Goal: Task Accomplishment & Management: Manage account settings

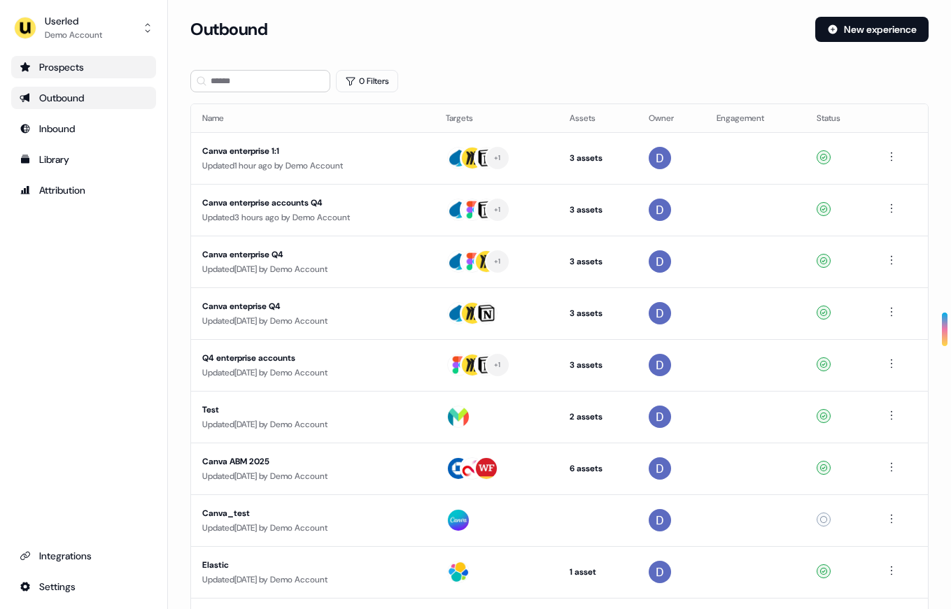
click at [50, 66] on div "Prospects" at bounding box center [84, 67] width 128 height 14
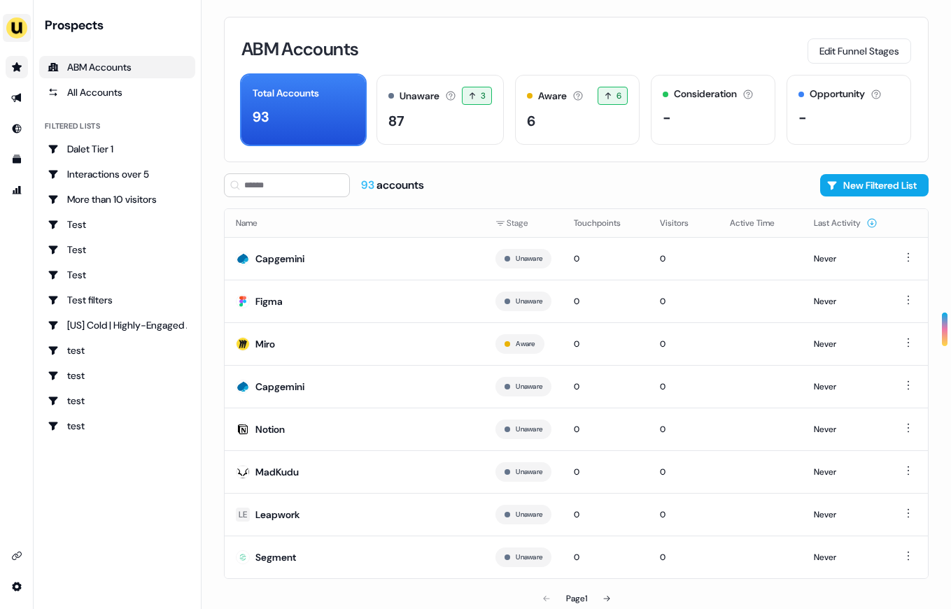
click at [22, 28] on img "side nav menu" at bounding box center [17, 28] width 22 height 22
click at [9, 336] on div "Impersonate (Admin) Help documentation Feedback Logout" at bounding box center [17, 304] width 34 height 609
click at [25, 101] on link "Go to outbound experience" at bounding box center [17, 98] width 22 height 22
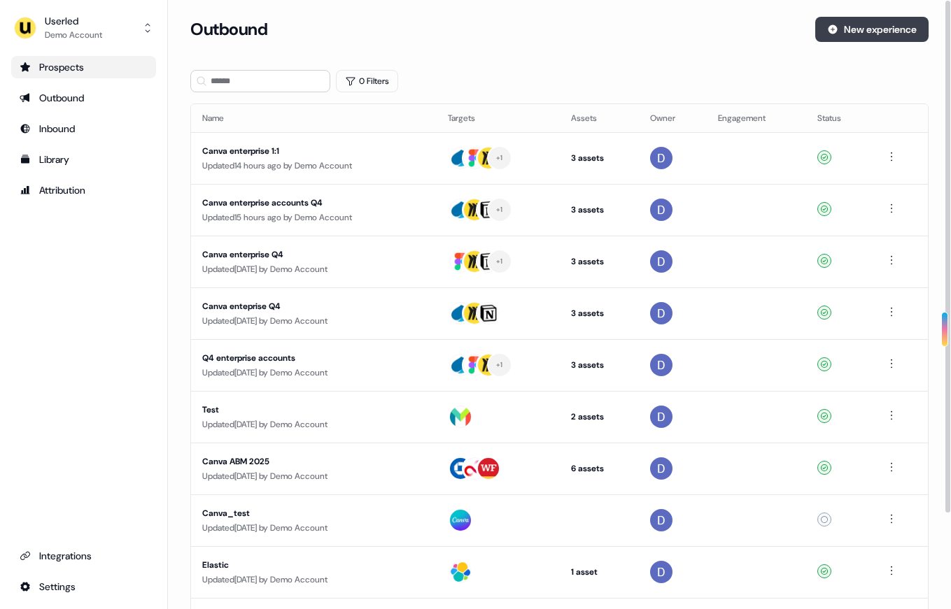
click at [864, 29] on button "New experience" at bounding box center [871, 29] width 113 height 25
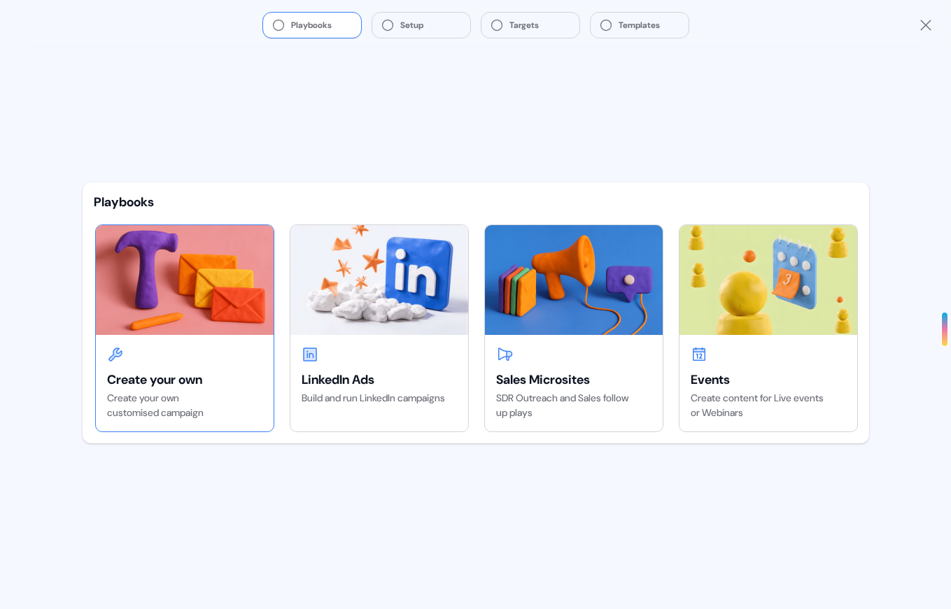
click at [241, 365] on div "Create your own Create your own customised campaign" at bounding box center [185, 383] width 178 height 97
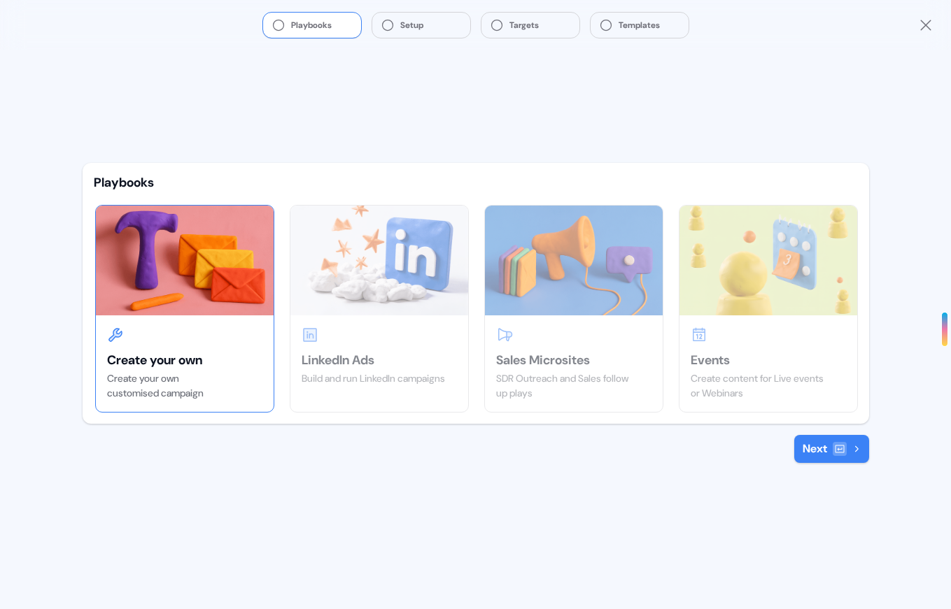
click at [853, 454] on button "Next" at bounding box center [831, 449] width 75 height 28
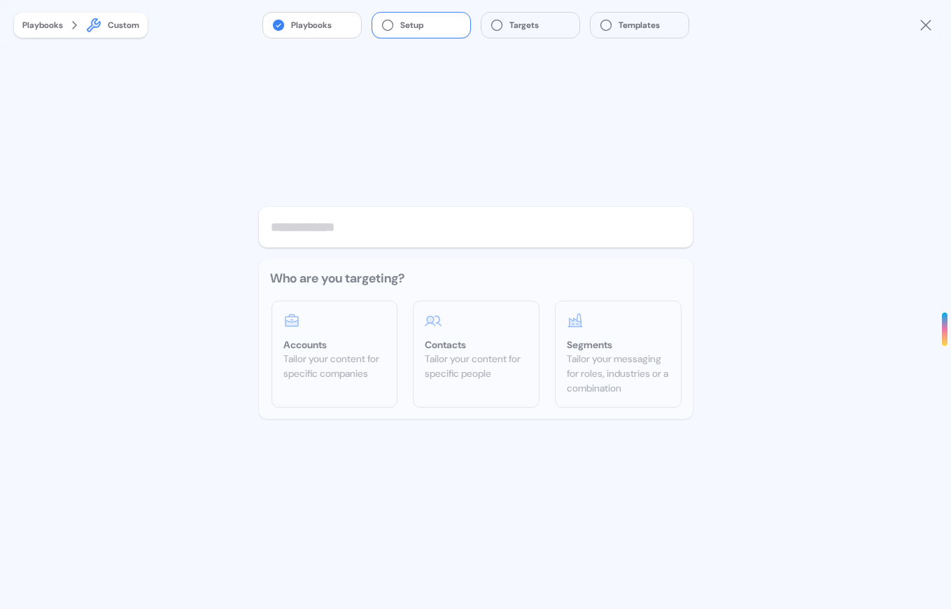
click at [341, 236] on input "text" at bounding box center [476, 227] width 434 height 41
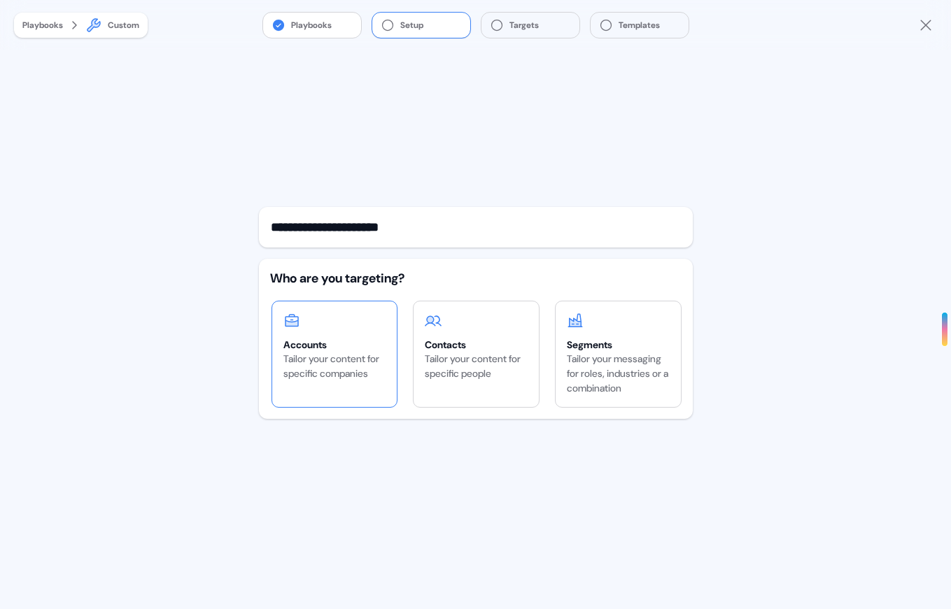
type input "**********"
click at [369, 330] on div "Accounts Tailor your content for specific companies" at bounding box center [334, 346] width 125 height 91
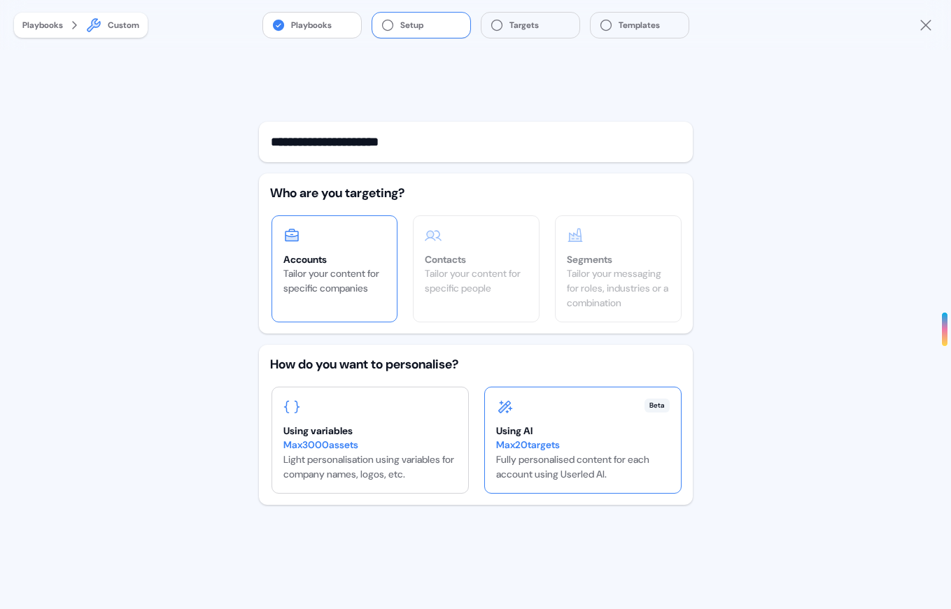
click at [553, 446] on div "Max 20 targets" at bounding box center [582, 445] width 173 height 15
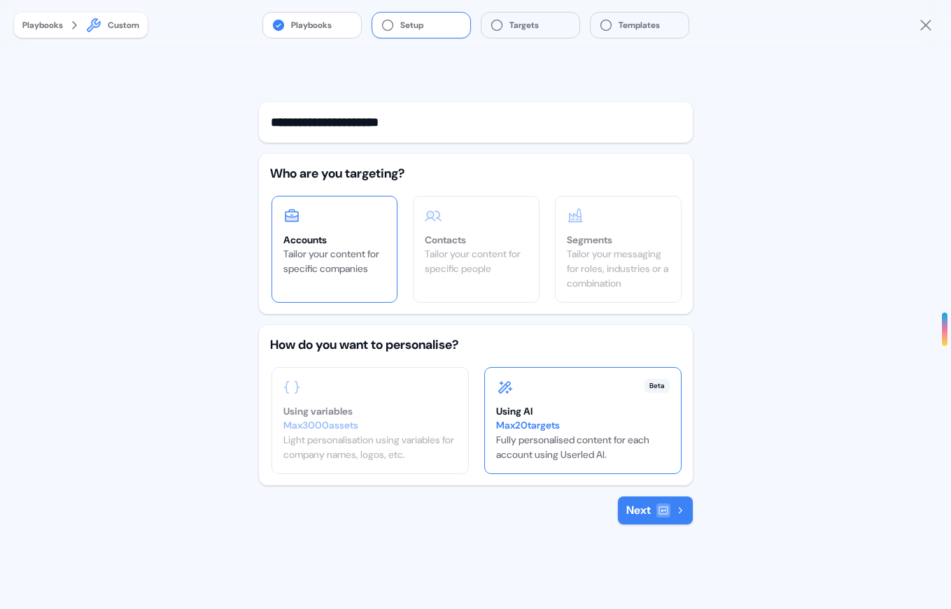
click at [670, 513] on button "Next" at bounding box center [655, 511] width 75 height 28
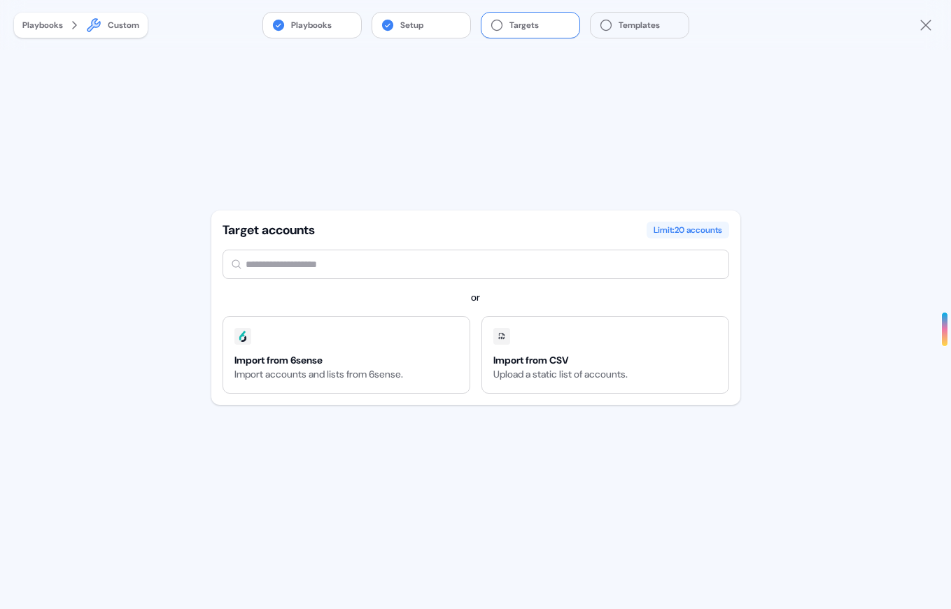
click at [360, 261] on input "text" at bounding box center [475, 264] width 506 height 29
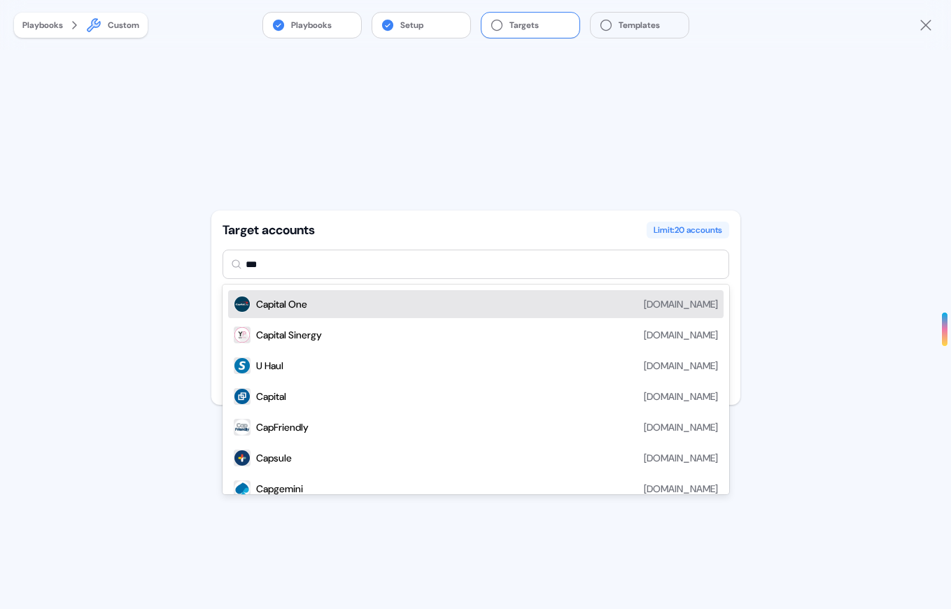
type input "****"
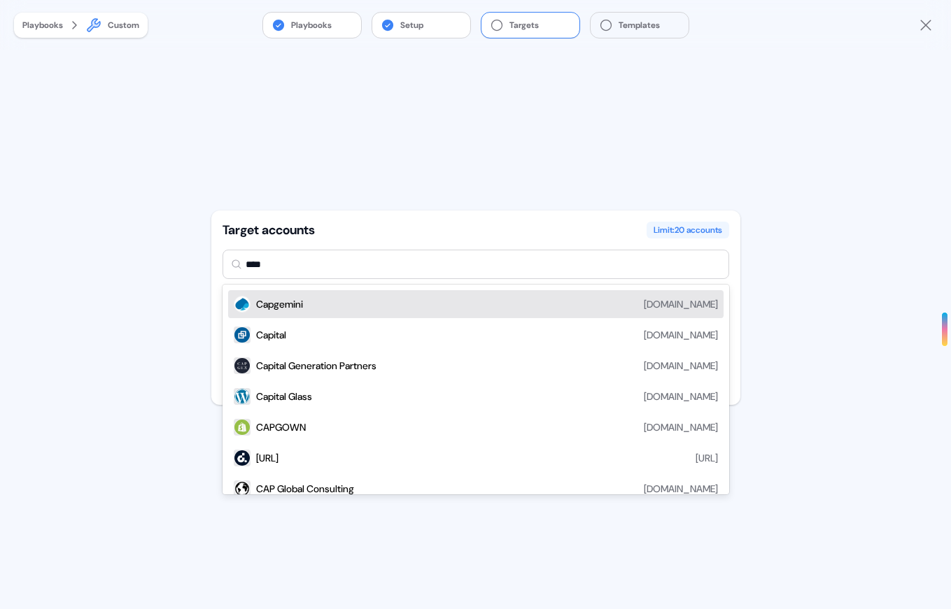
click at [353, 303] on div "Capgemini [DOMAIN_NAME]" at bounding box center [487, 304] width 462 height 17
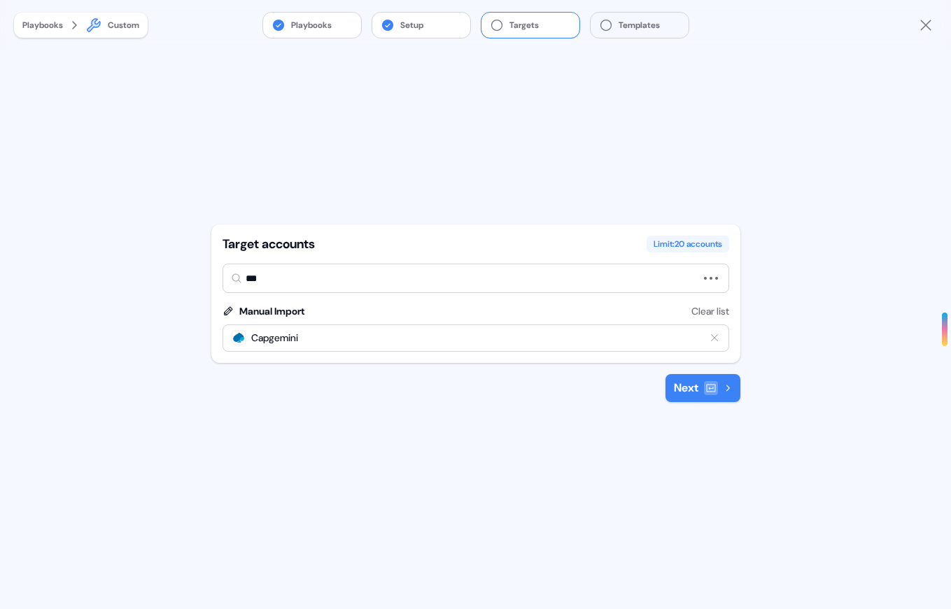
type input "****"
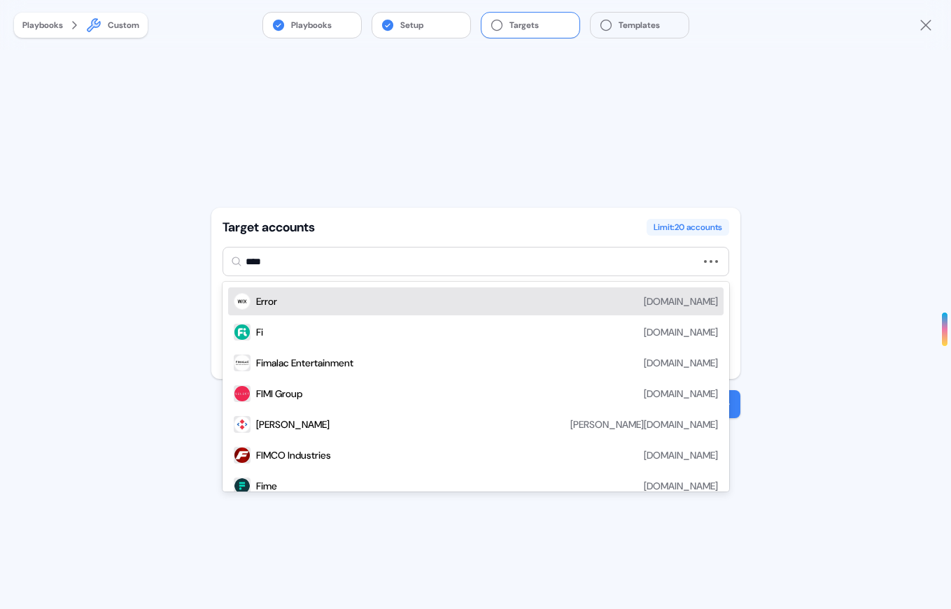
type input "*****"
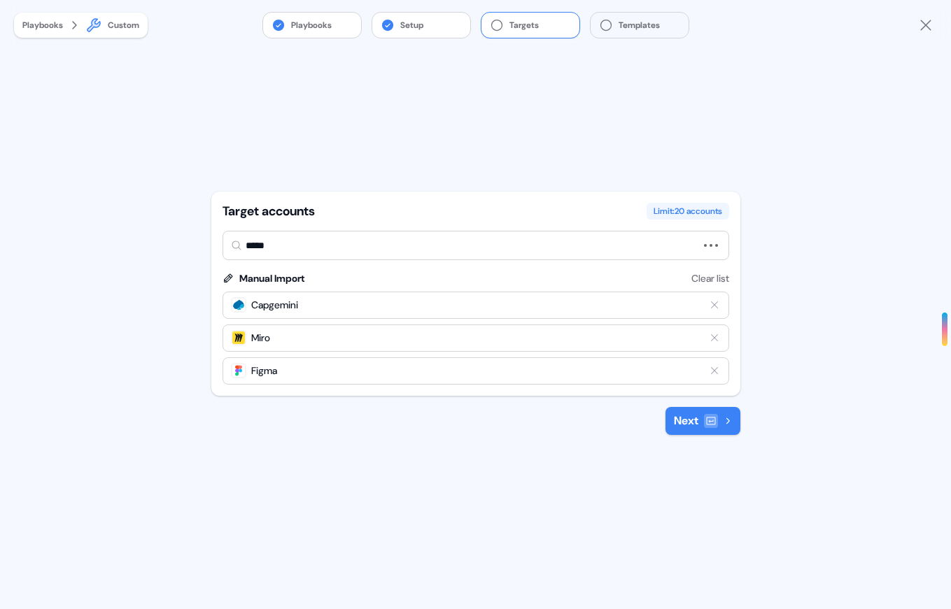
type input "******"
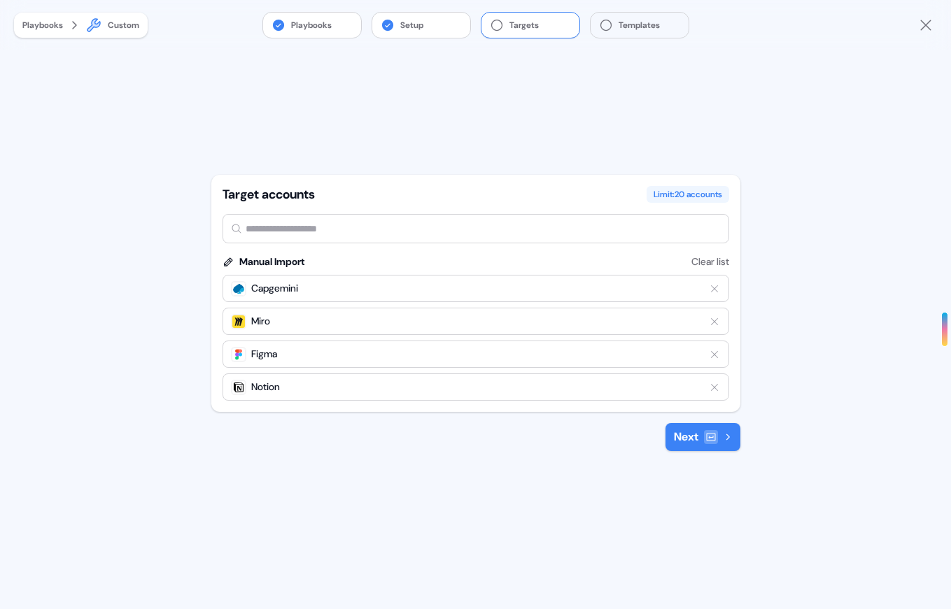
click at [706, 434] on icon at bounding box center [710, 437] width 11 height 11
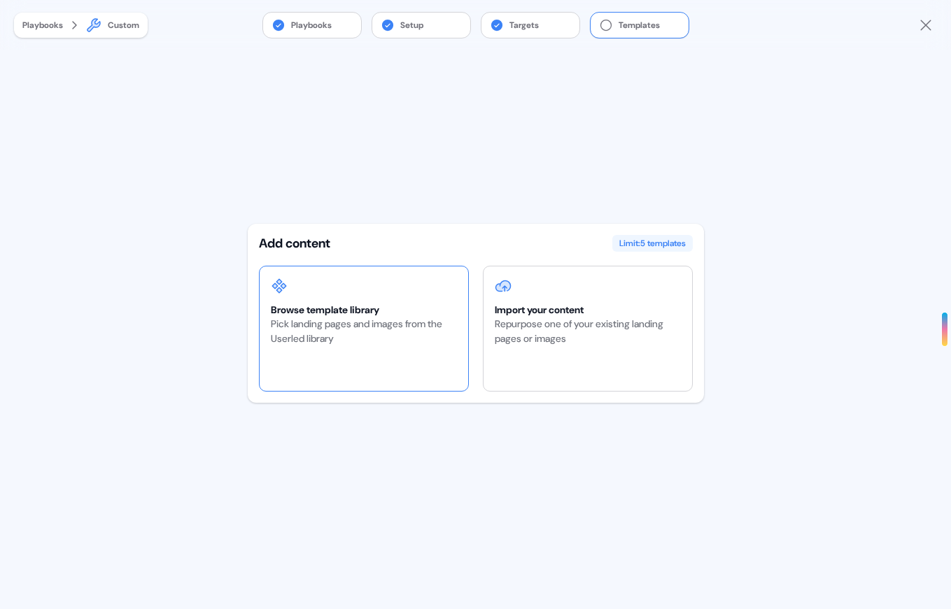
click at [415, 322] on div "Pick landing pages and images from the Userled library" at bounding box center [364, 331] width 186 height 29
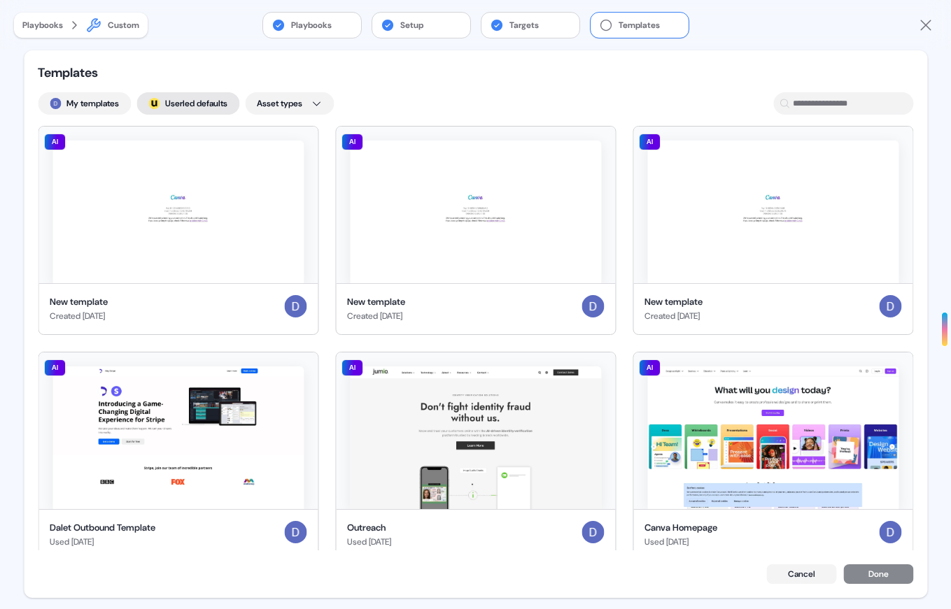
click at [195, 104] on button "; Userled defaults" at bounding box center [187, 103] width 103 height 22
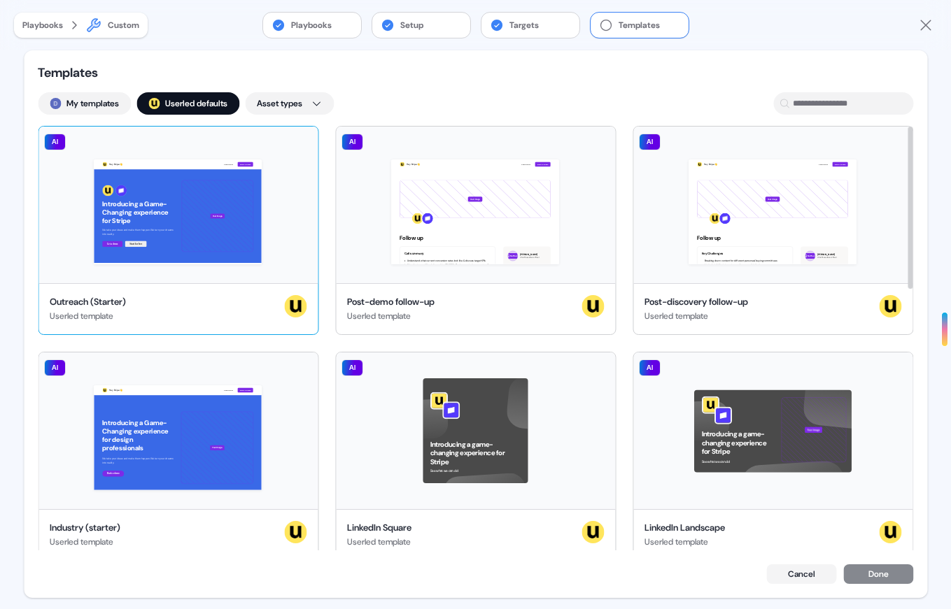
click at [295, 141] on div "Hey Stripe 👋 Learn more Book a demo Introducing a Game-Changing experience for …" at bounding box center [177, 205] width 279 height 157
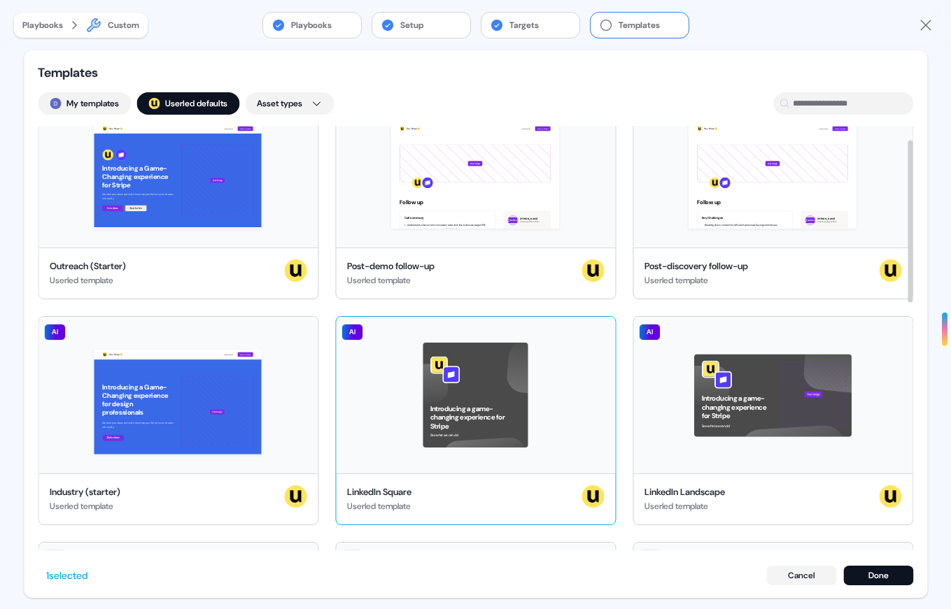
scroll to position [35, 0]
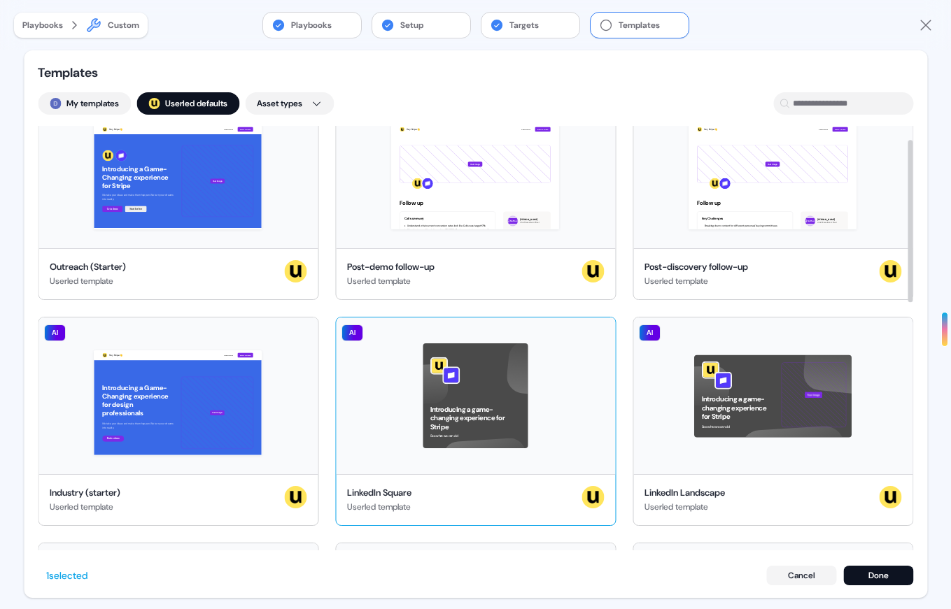
click at [590, 337] on div "Introducing a game-changing experience for Stripe See what we can do! AI" at bounding box center [475, 396] width 279 height 157
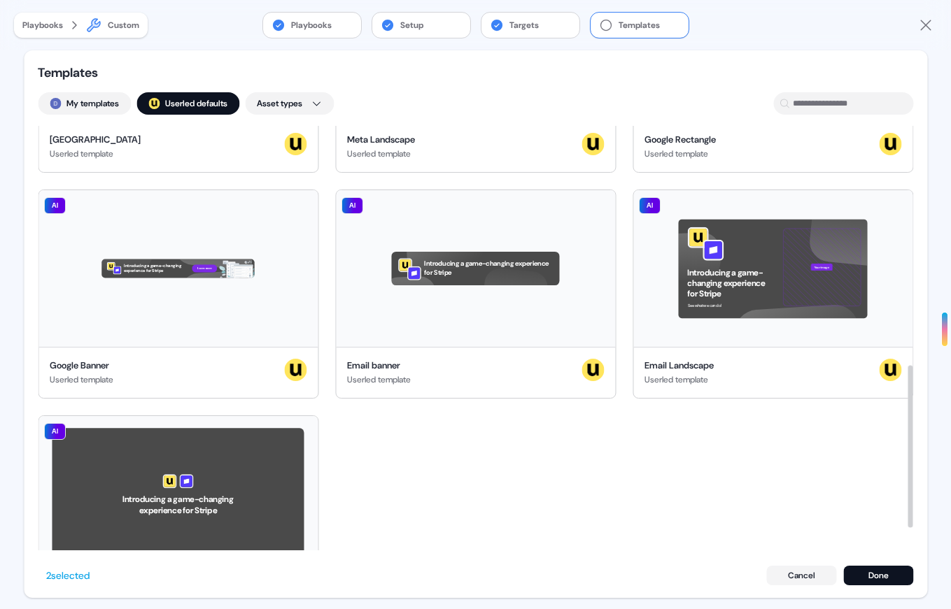
scroll to position [670, 0]
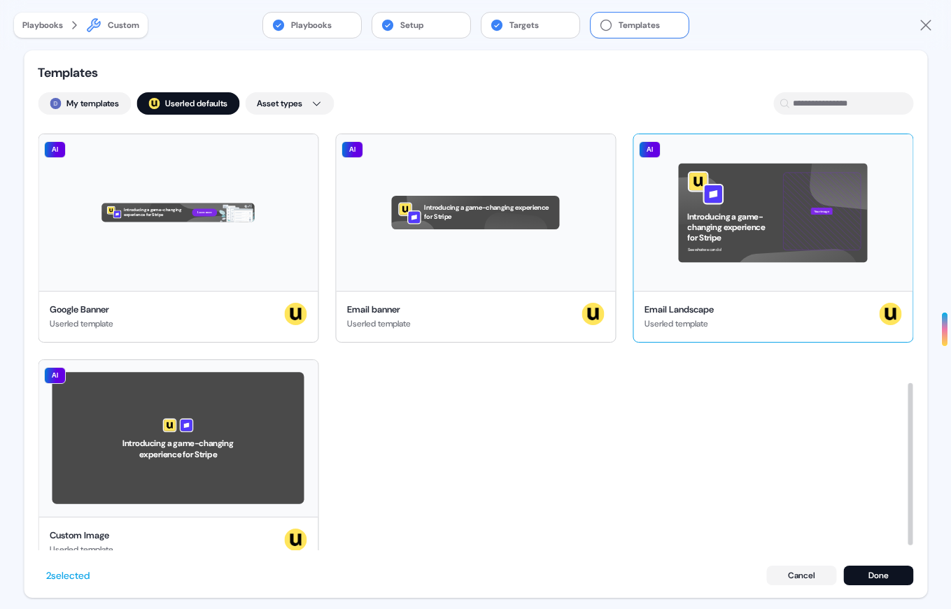
click at [883, 166] on div "Introducing a game-changing experience for Stripe See what we can do! Your imag…" at bounding box center [772, 212] width 279 height 157
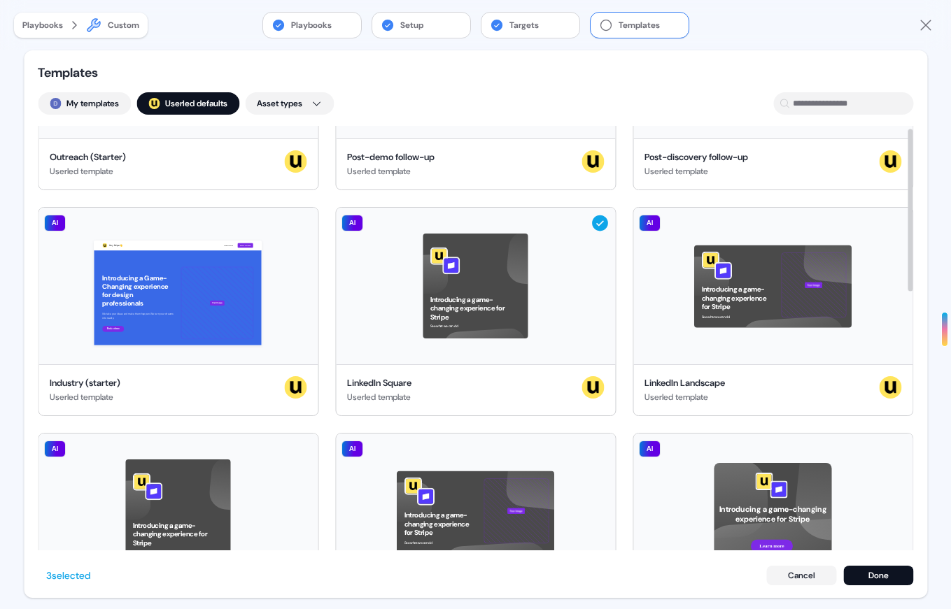
scroll to position [0, 0]
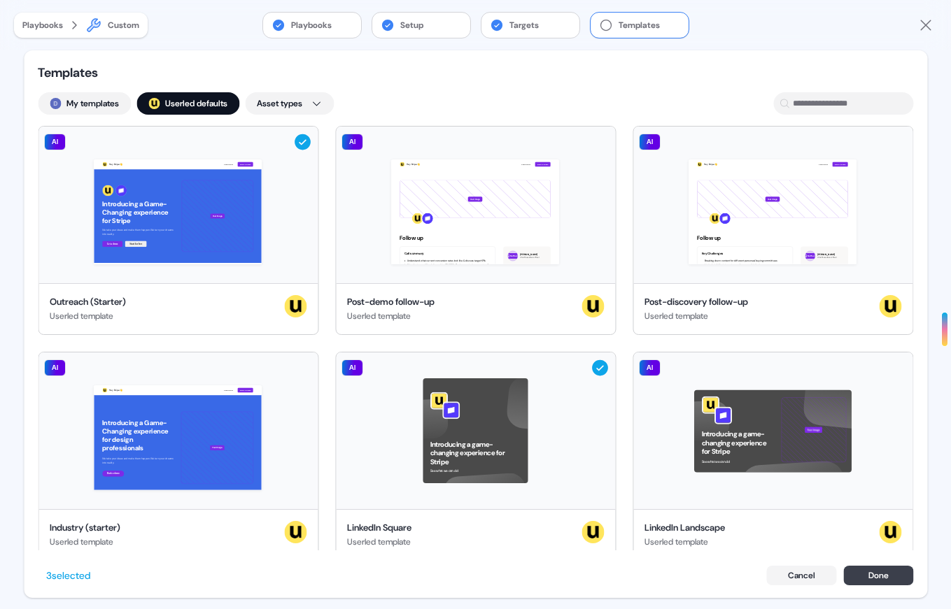
click at [886, 573] on button "Done" at bounding box center [878, 576] width 70 height 20
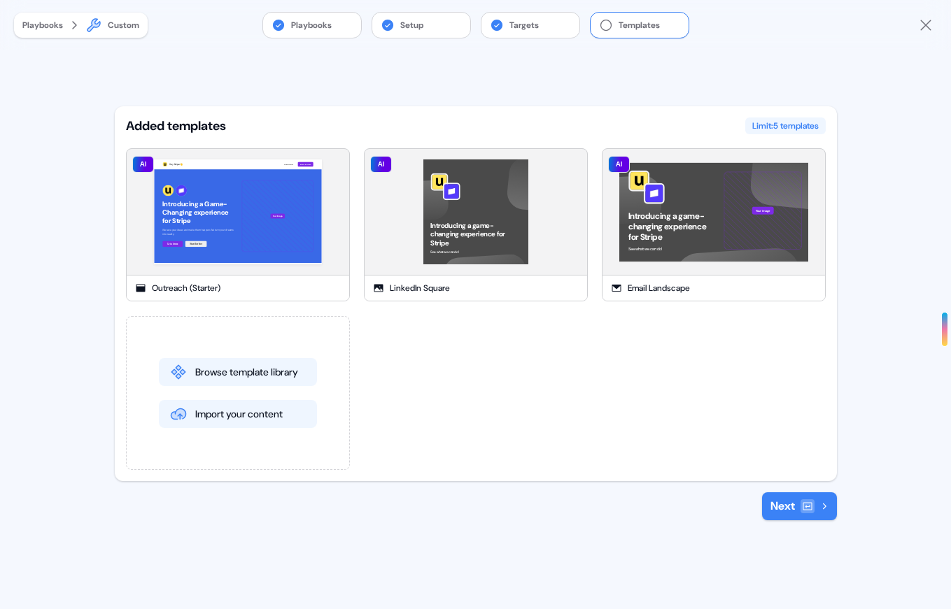
click at [800, 507] on div at bounding box center [807, 506] width 14 height 14
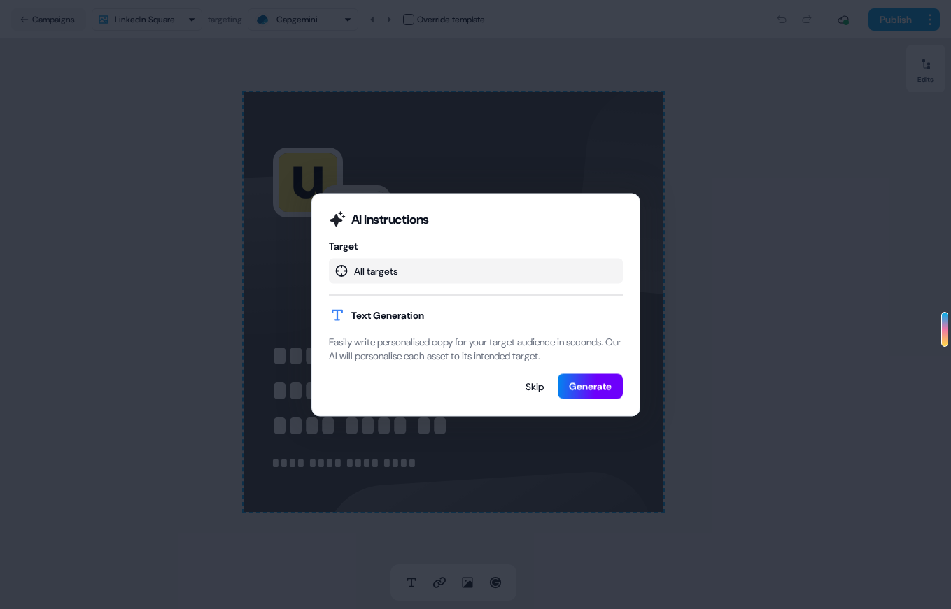
click at [592, 391] on button "Generate" at bounding box center [589, 386] width 65 height 25
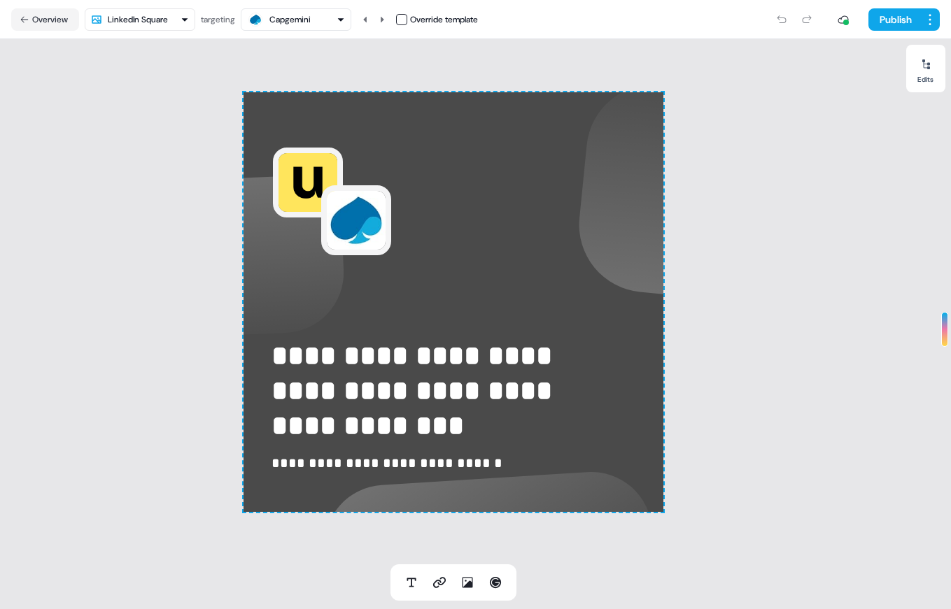
click at [324, 28] on button "Capgemini" at bounding box center [296, 19] width 111 height 22
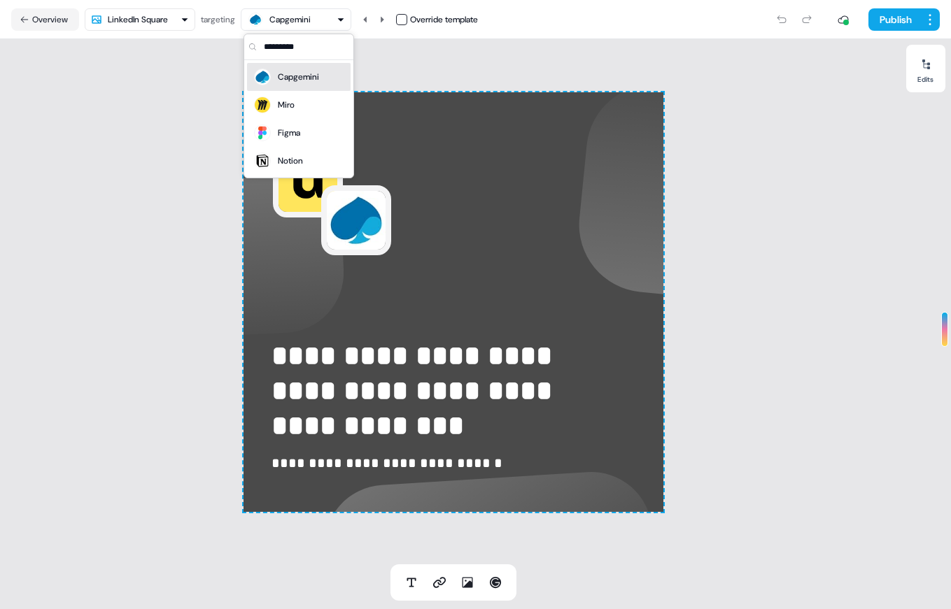
click at [157, 108] on div "**********" at bounding box center [453, 301] width 906 height 525
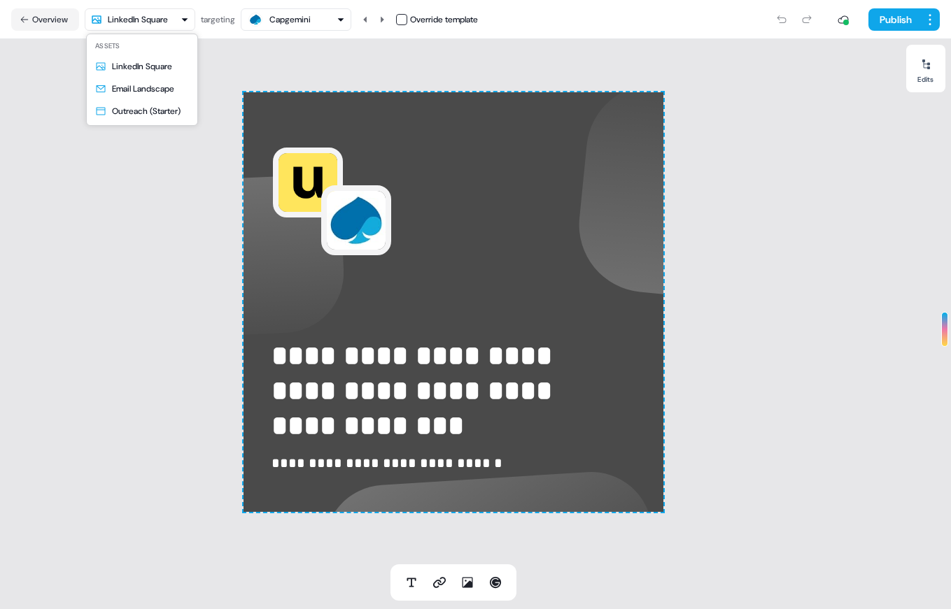
click at [171, 27] on html "**********" at bounding box center [475, 304] width 951 height 609
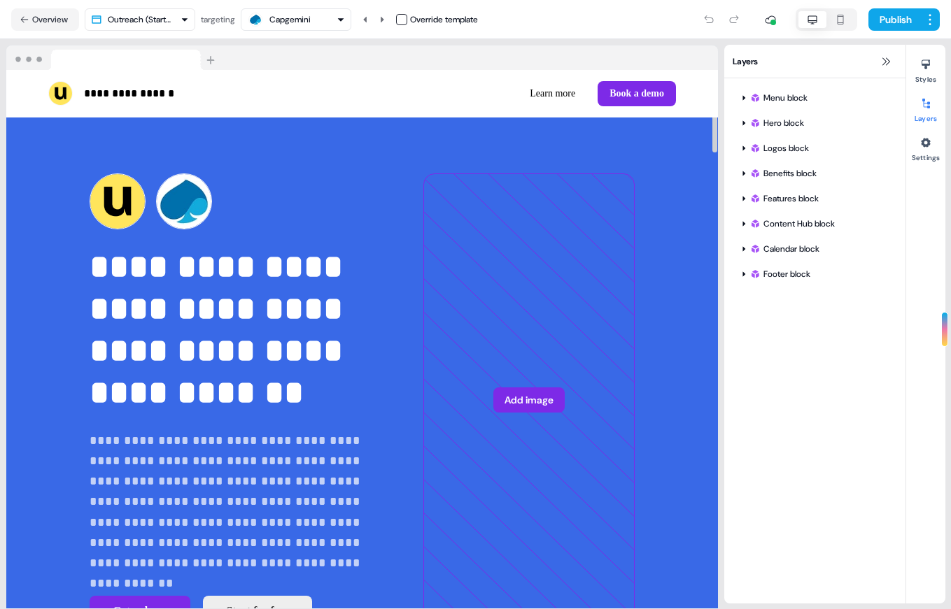
click at [334, 19] on div "Capgemini" at bounding box center [296, 19] width 98 height 17
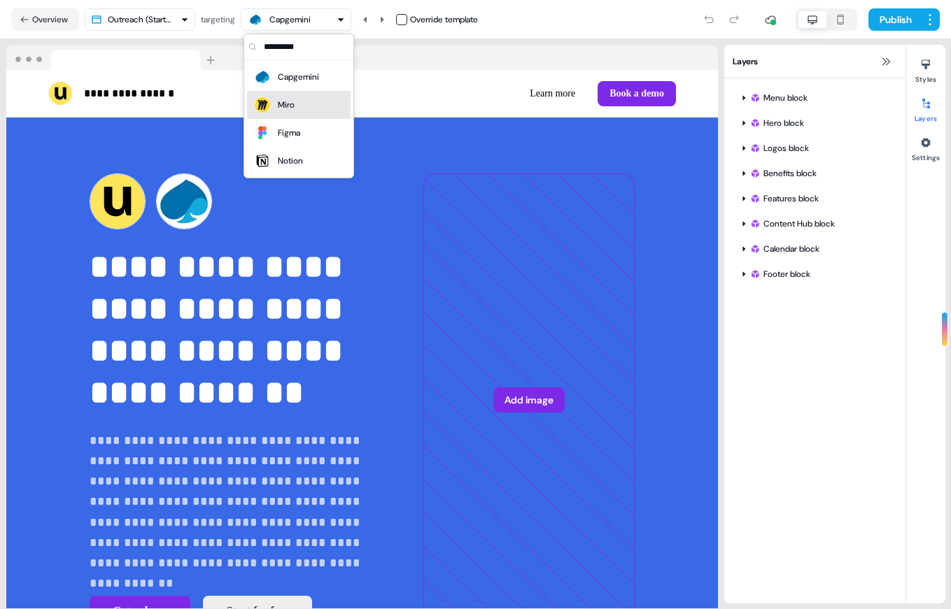
click at [301, 111] on div "Miro" at bounding box center [299, 105] width 92 height 20
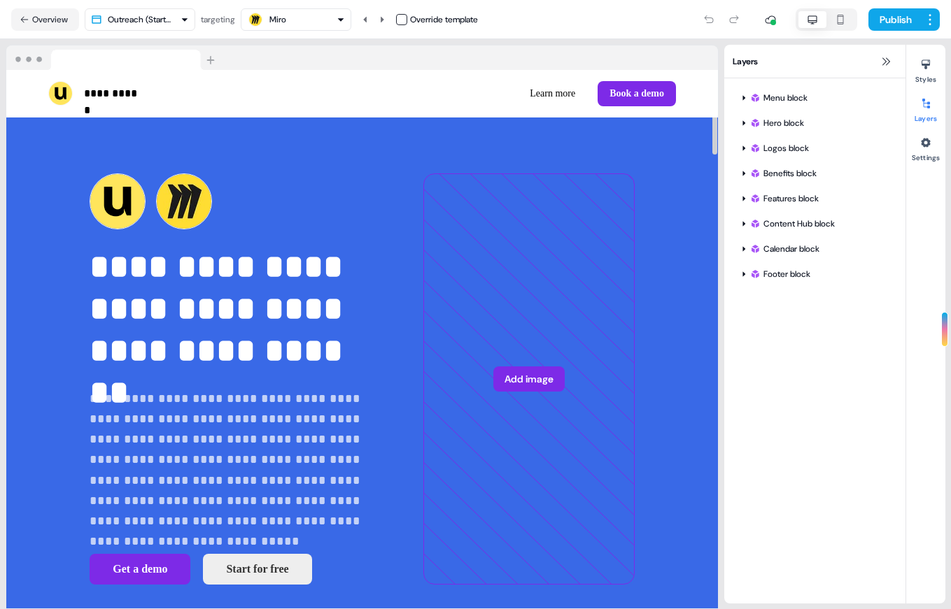
click at [286, 11] on div "Miro" at bounding box center [266, 19] width 39 height 17
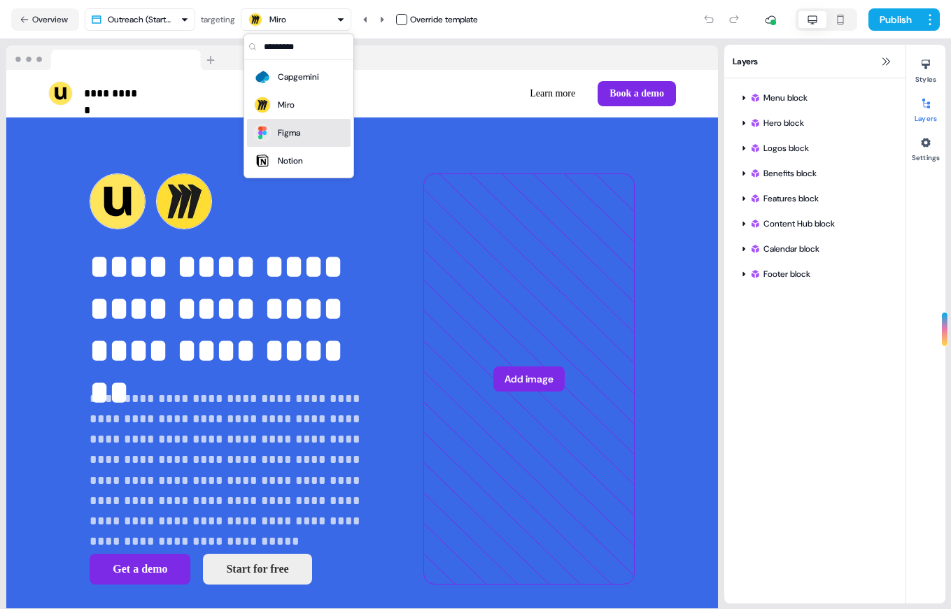
click at [293, 128] on div "Figma" at bounding box center [289, 133] width 22 height 14
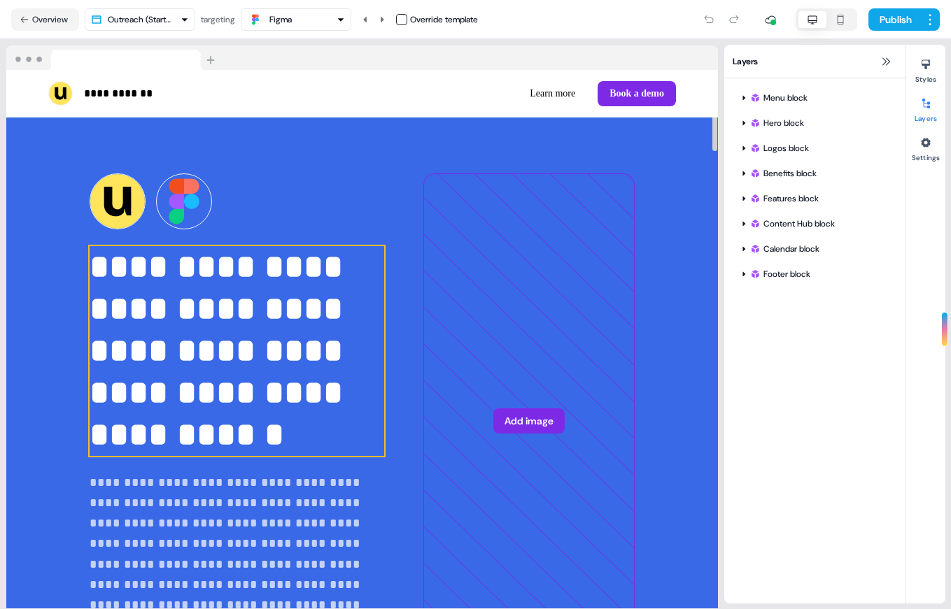
scroll to position [122, 0]
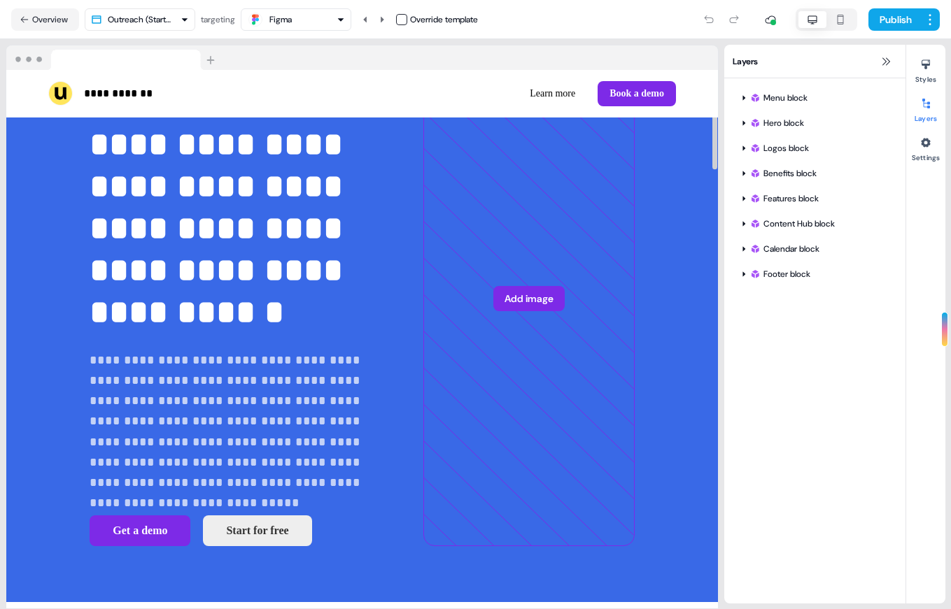
click at [313, 29] on button "Figma" at bounding box center [296, 19] width 111 height 22
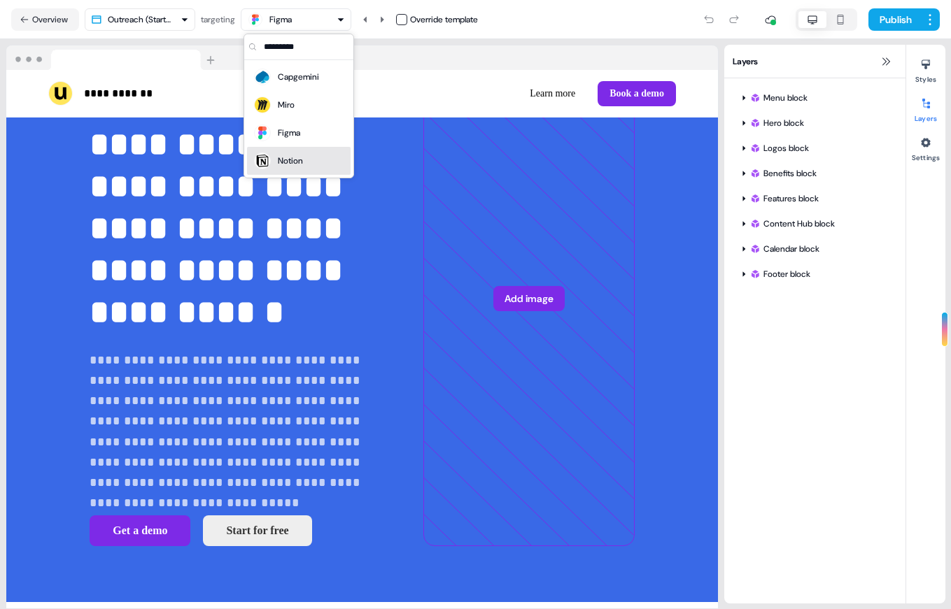
click at [306, 159] on div "Notion" at bounding box center [299, 161] width 92 height 20
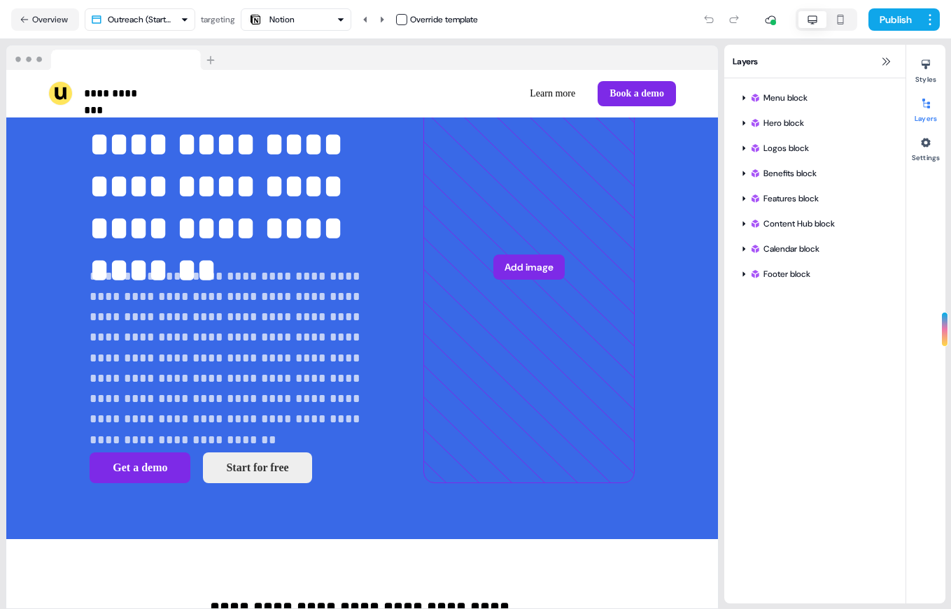
click at [291, 19] on div "Notion" at bounding box center [281, 20] width 25 height 14
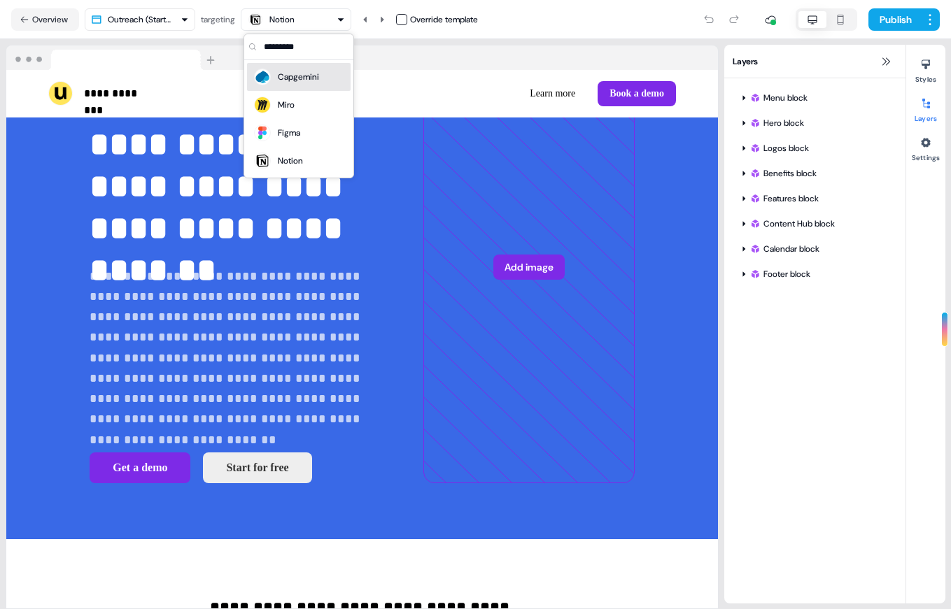
click at [294, 81] on div "Capgemini" at bounding box center [298, 77] width 41 height 14
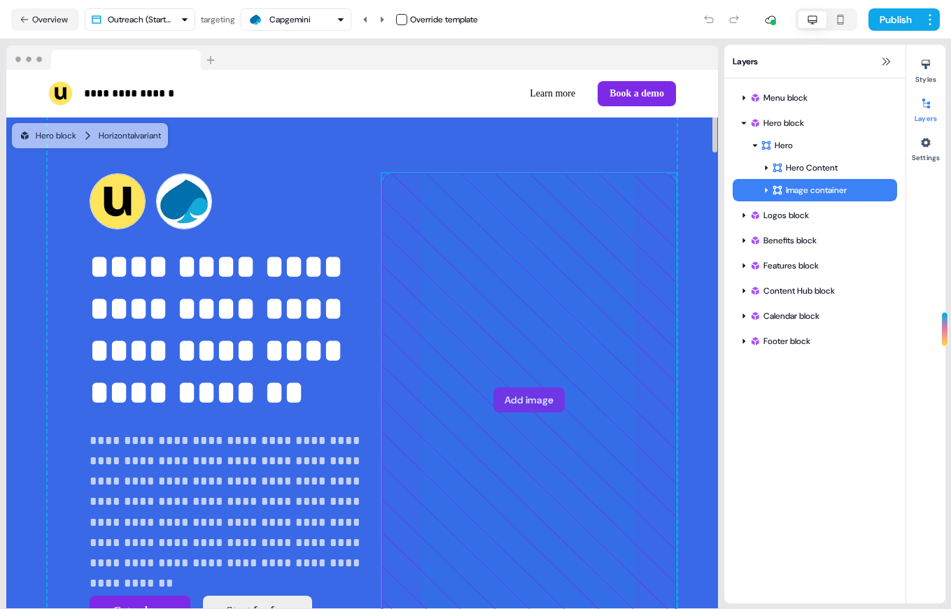
drag, startPoint x: 506, startPoint y: 333, endPoint x: 513, endPoint y: 338, distance: 8.5
click at [513, 337] on div "**********" at bounding box center [362, 401] width 629 height 566
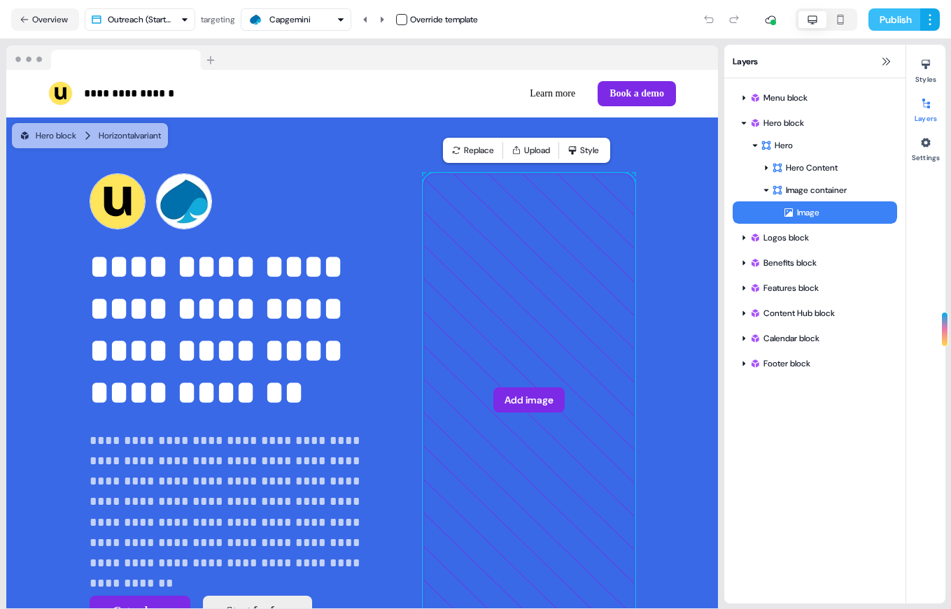
click at [888, 27] on button "Publish" at bounding box center [894, 19] width 52 height 22
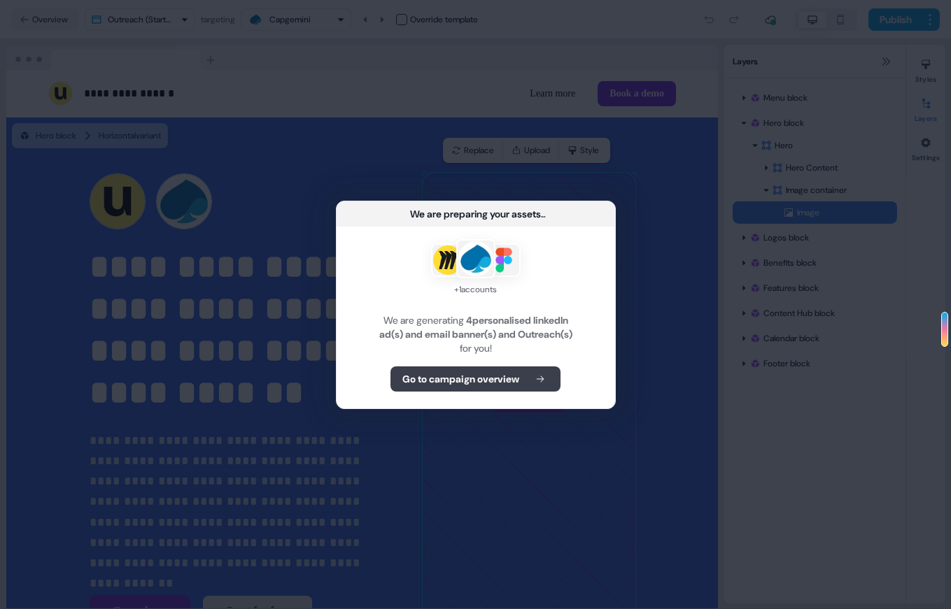
click at [510, 376] on b "Go to campaign overview" at bounding box center [460, 379] width 117 height 14
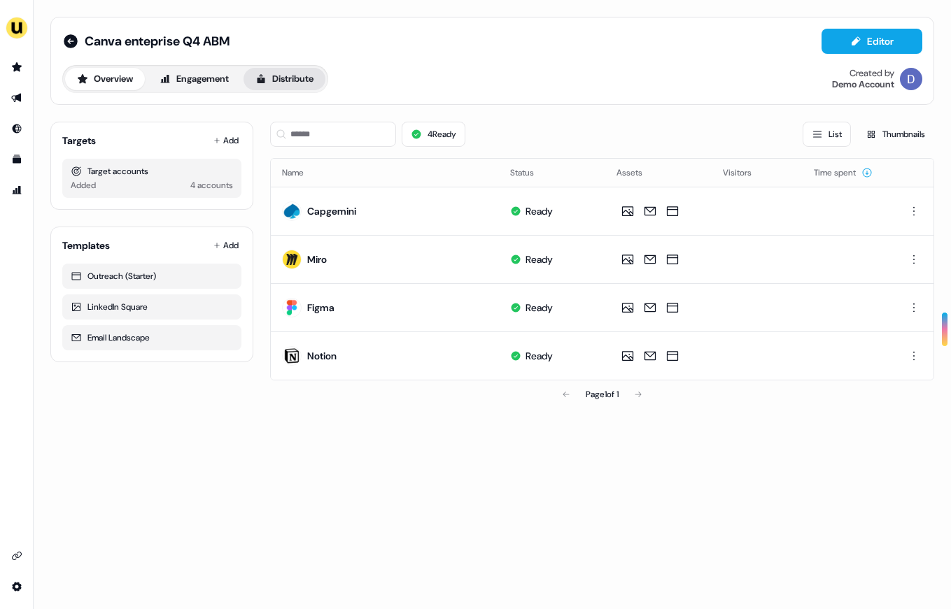
click at [294, 81] on button "Distribute" at bounding box center [284, 79] width 82 height 22
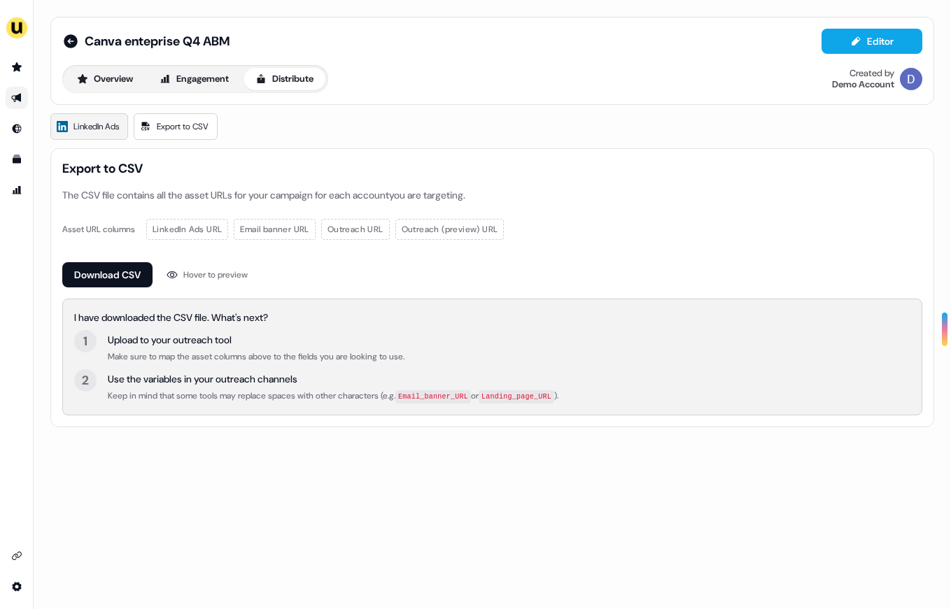
click at [84, 129] on span "LinkedIn Ads" at bounding box center [95, 127] width 45 height 14
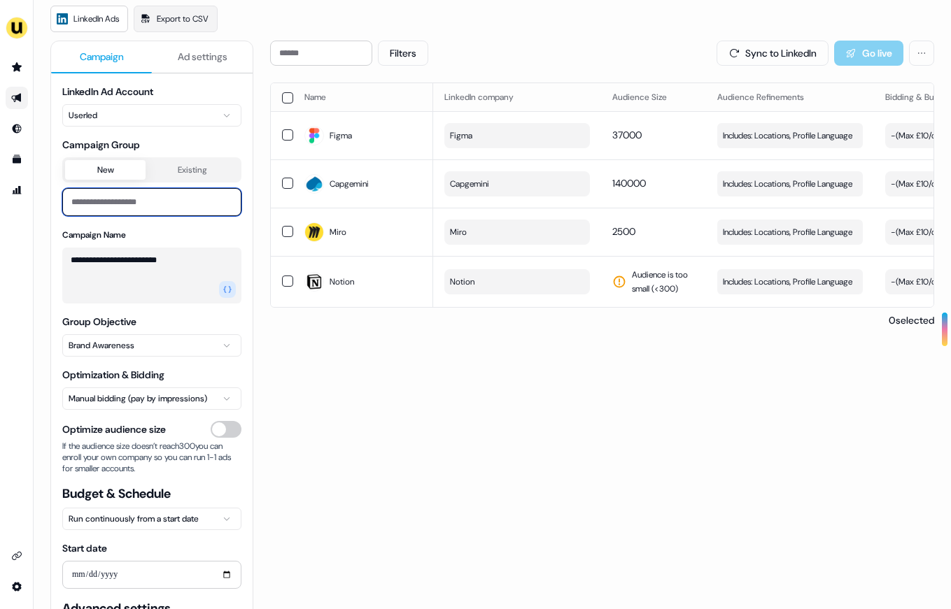
click at [157, 211] on input at bounding box center [151, 202] width 179 height 28
type input "**********"
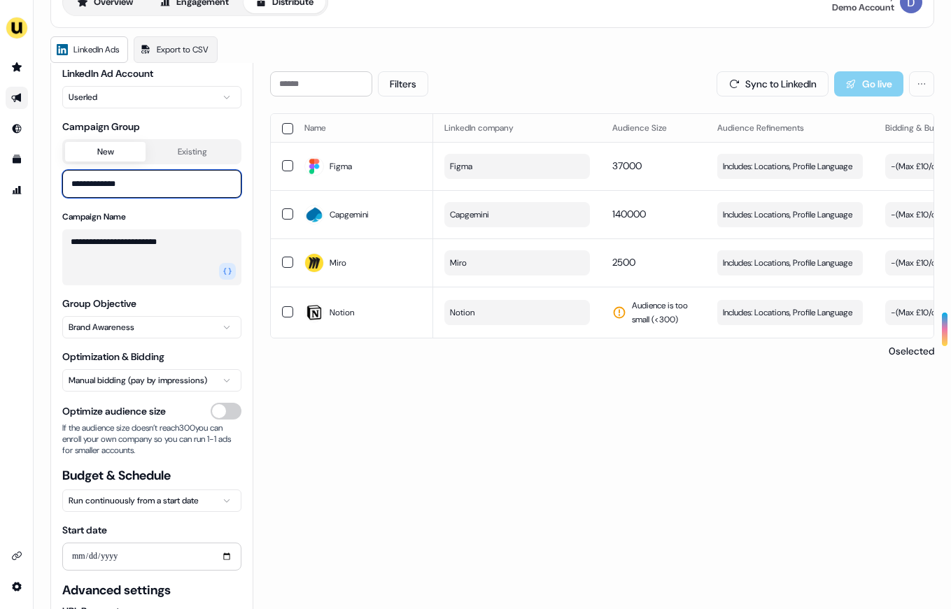
scroll to position [53, 0]
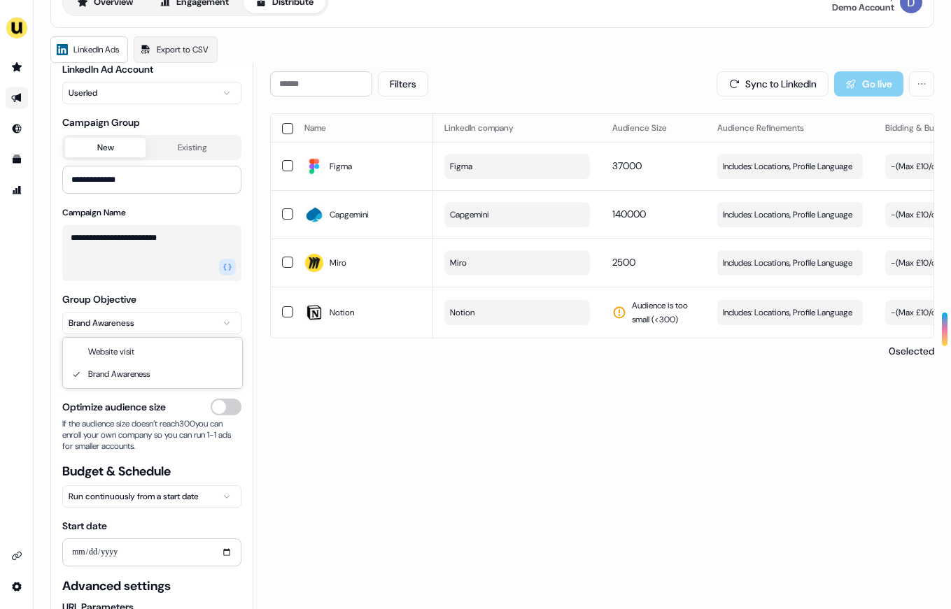
click at [136, 315] on html "**********" at bounding box center [475, 304] width 951 height 609
click at [295, 410] on html "**********" at bounding box center [475, 304] width 951 height 609
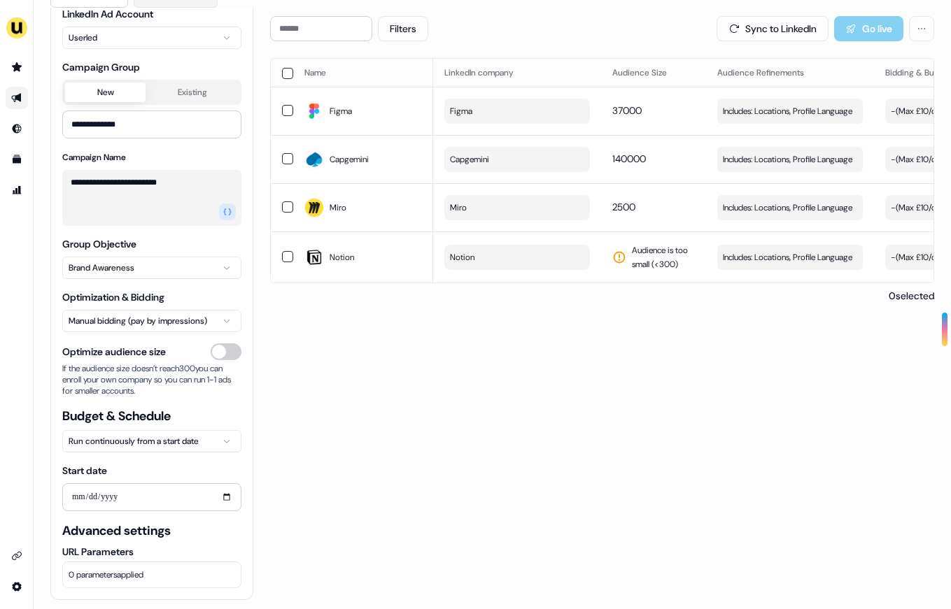
scroll to position [140, 0]
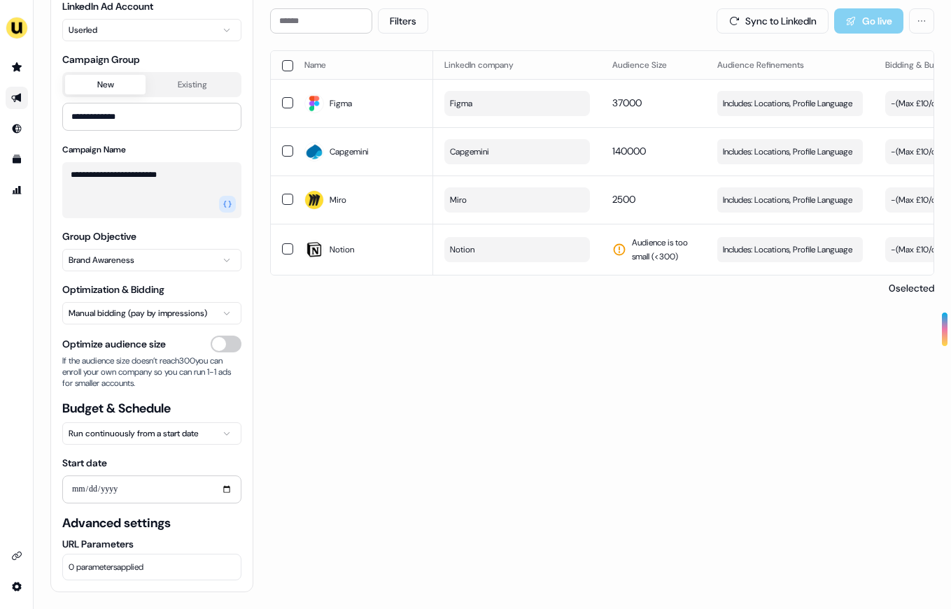
click at [188, 320] on html "**********" at bounding box center [475, 304] width 951 height 609
click at [342, 361] on html "**********" at bounding box center [475, 304] width 951 height 609
click at [177, 472] on div "Start date" at bounding box center [151, 480] width 179 height 48
click at [170, 485] on input "Start date" at bounding box center [151, 490] width 179 height 28
click at [204, 497] on input "Start date" at bounding box center [151, 490] width 179 height 28
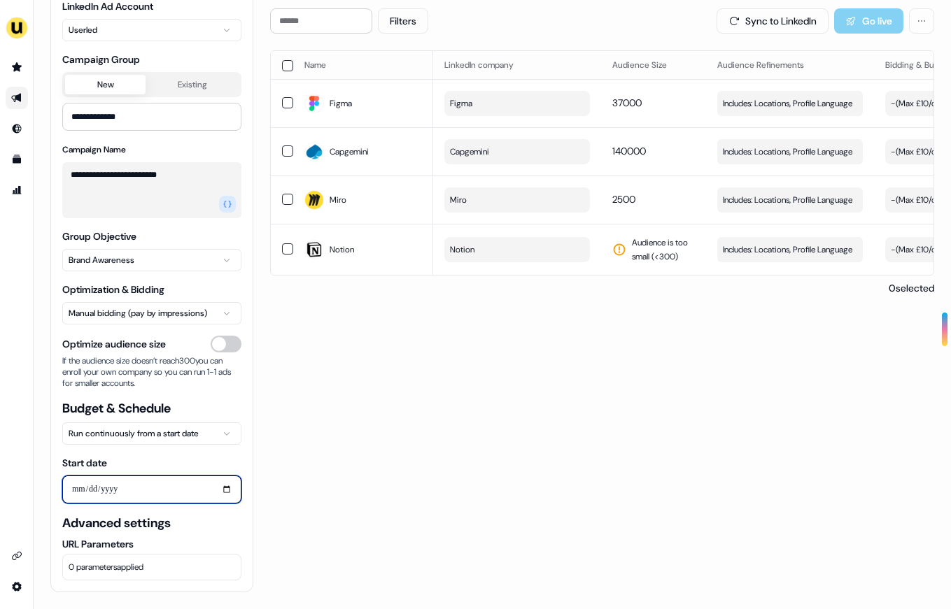
click at [226, 489] on input "Start date" at bounding box center [151, 490] width 179 height 28
type input "**********"
click at [343, 436] on div "Filters Sync to LinkedIn Go live Name LinkedIn company Audience Size Audience R…" at bounding box center [602, 300] width 664 height 584
click at [163, 572] on button "0 parameters applied" at bounding box center [151, 567] width 179 height 27
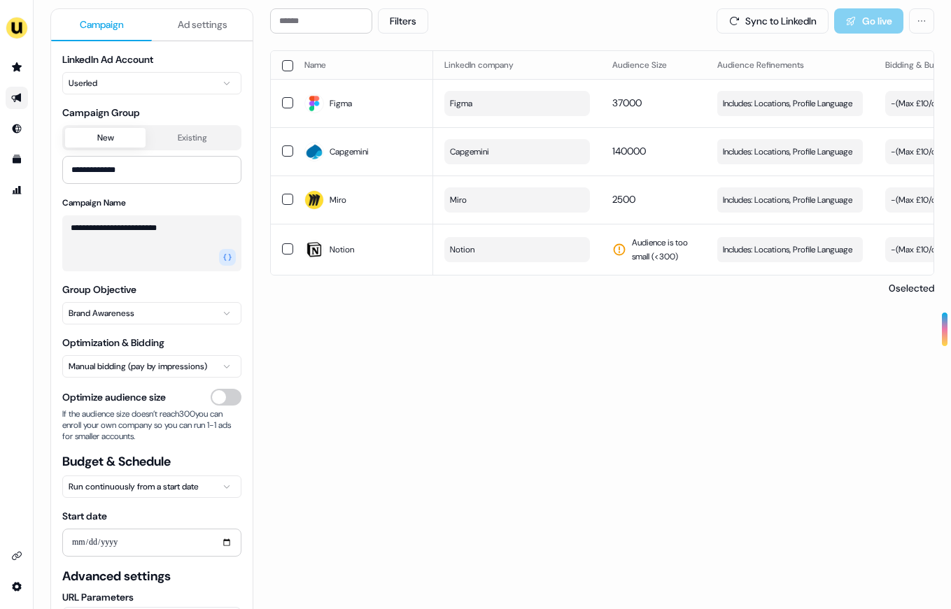
click at [191, 10] on button "Ad settings" at bounding box center [202, 25] width 101 height 32
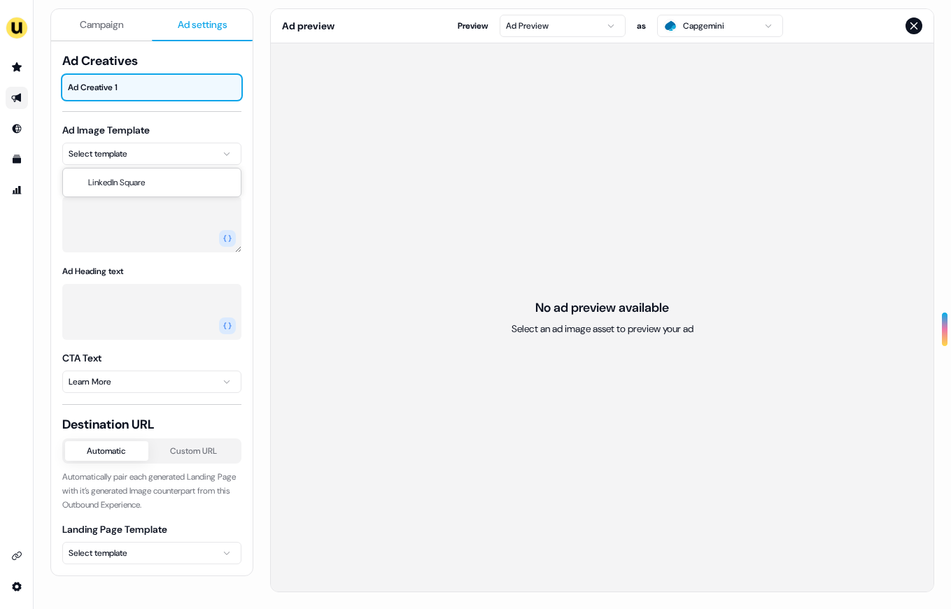
click at [152, 160] on html "For the best experience switch devices to a bigger screen. Go to [DOMAIN_NAME] …" at bounding box center [475, 304] width 951 height 609
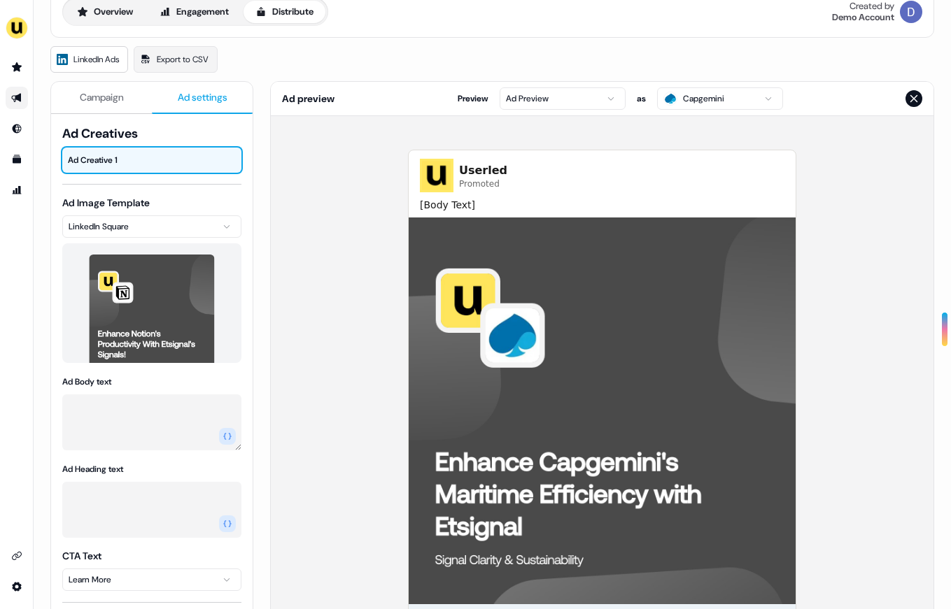
scroll to position [28, 0]
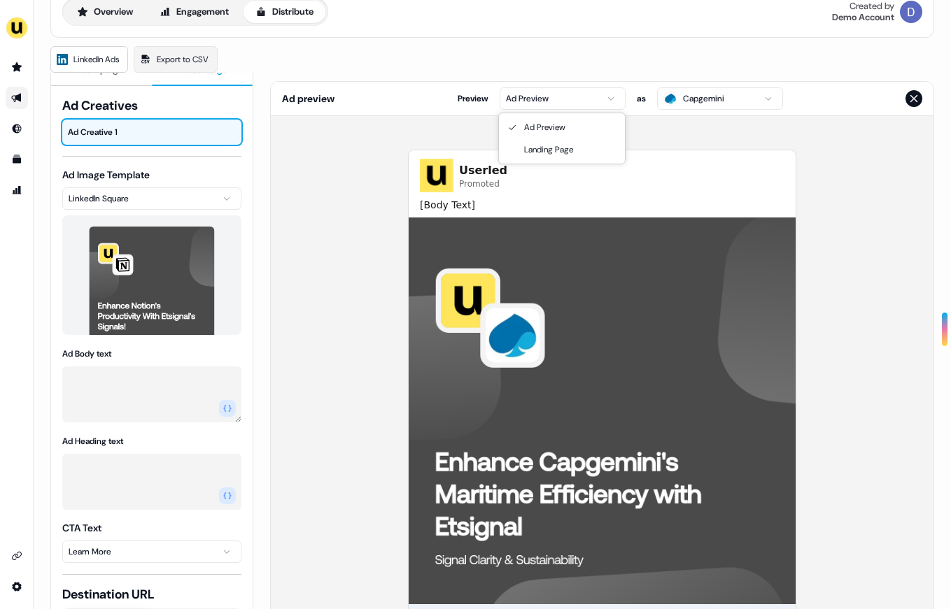
click at [541, 95] on html "For the best experience switch devices to a bigger screen. Go to [DOMAIN_NAME] …" at bounding box center [475, 304] width 951 height 609
click at [693, 91] on html "For the best experience switch devices to a bigger screen. Go to [DOMAIN_NAME] …" at bounding box center [475, 304] width 951 height 609
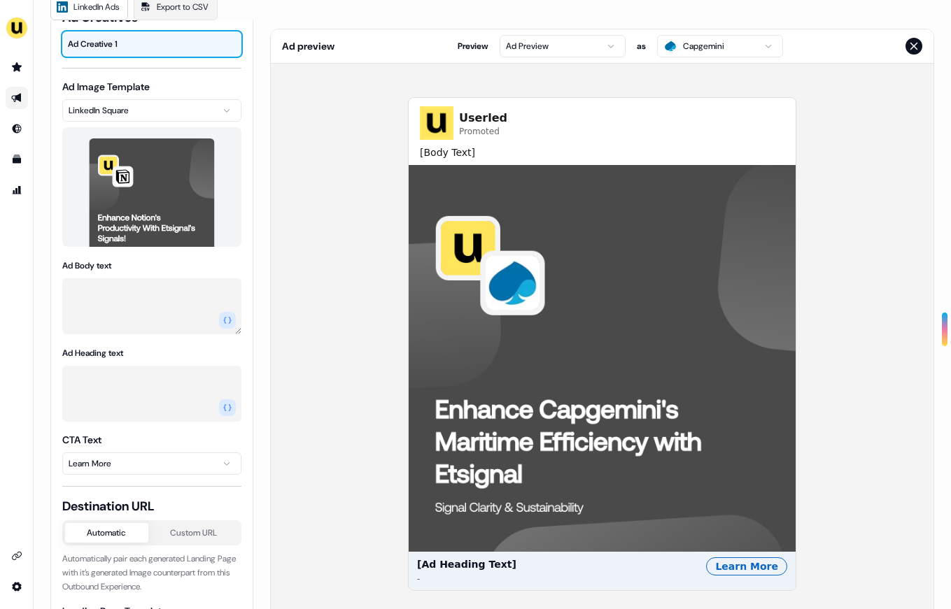
scroll to position [65, 0]
click at [137, 294] on textarea "Ad Body text" at bounding box center [151, 305] width 179 height 56
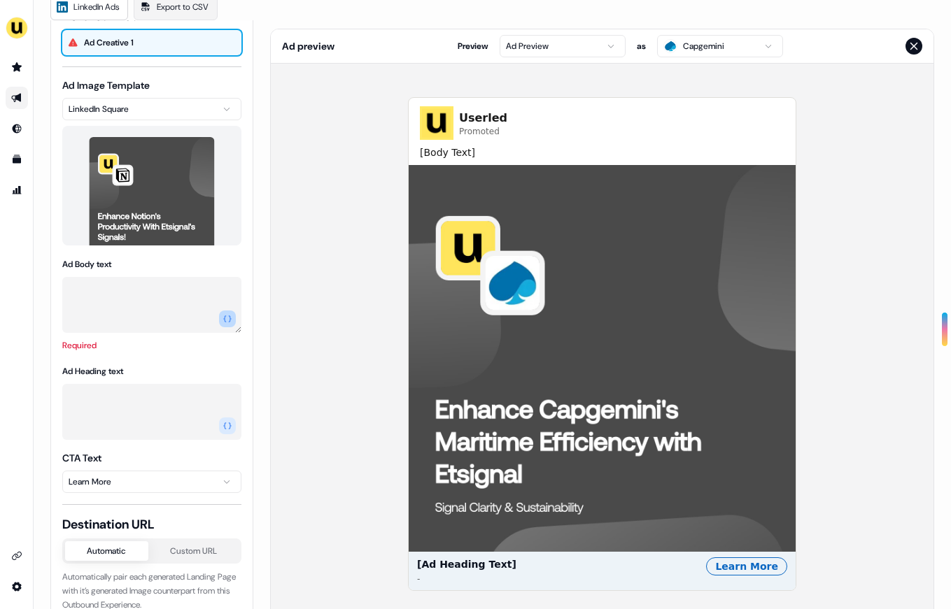
click at [225, 318] on icon "button" at bounding box center [227, 319] width 8 height 8
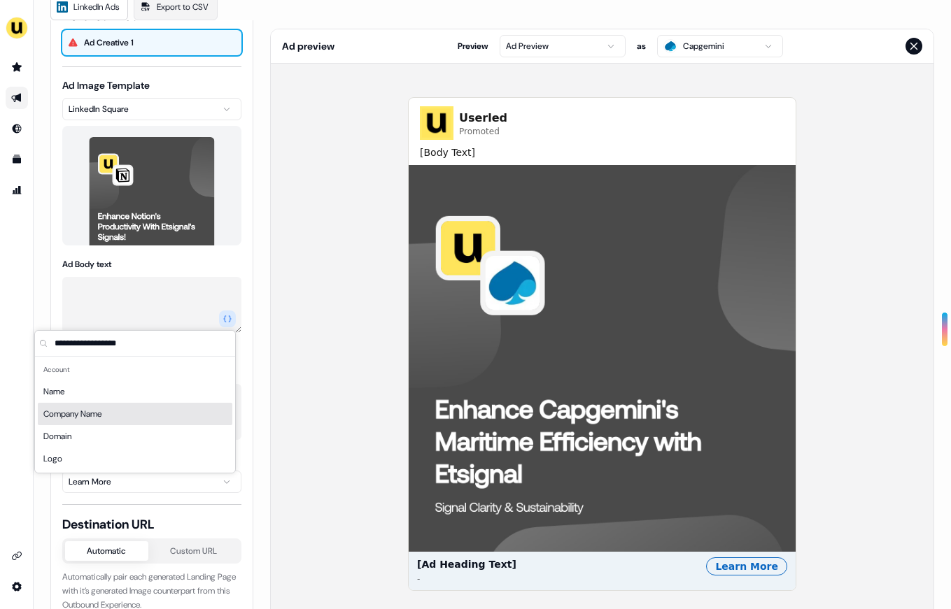
click at [67, 410] on span "Company Name" at bounding box center [72, 414] width 58 height 14
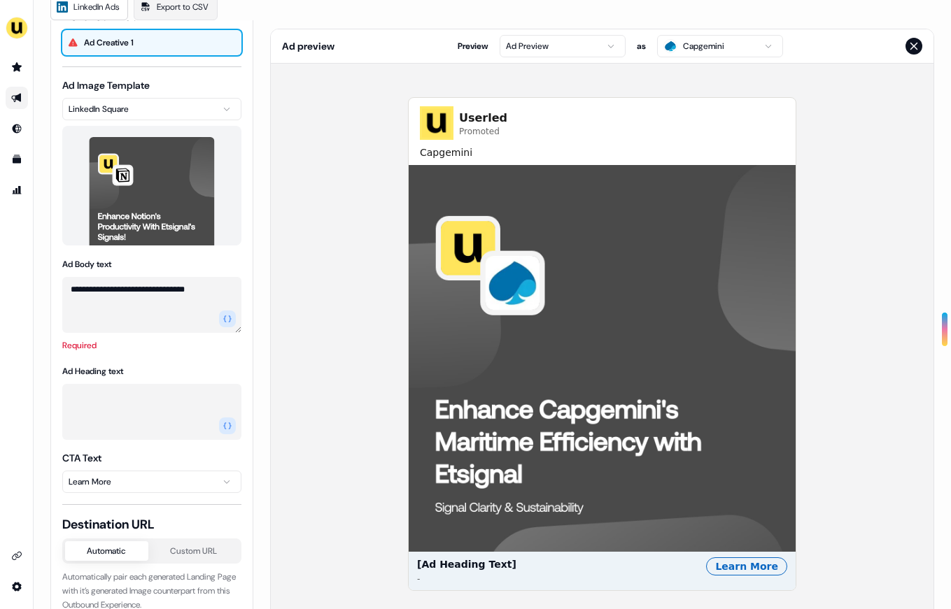
click at [213, 303] on textarea "**********" at bounding box center [151, 305] width 179 height 56
type textarea "**********"
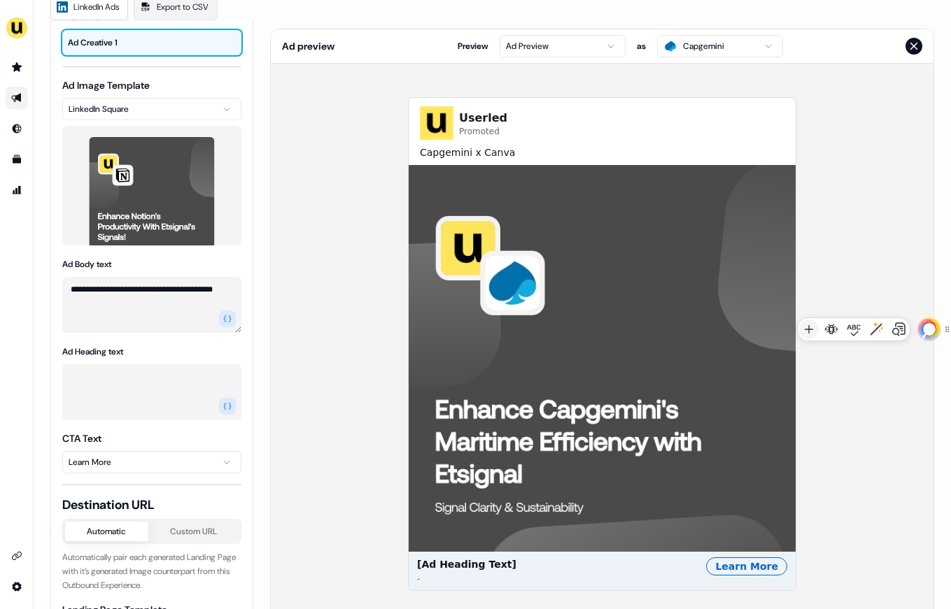
click at [153, 393] on textarea "Ad Heading text" at bounding box center [151, 392] width 179 height 56
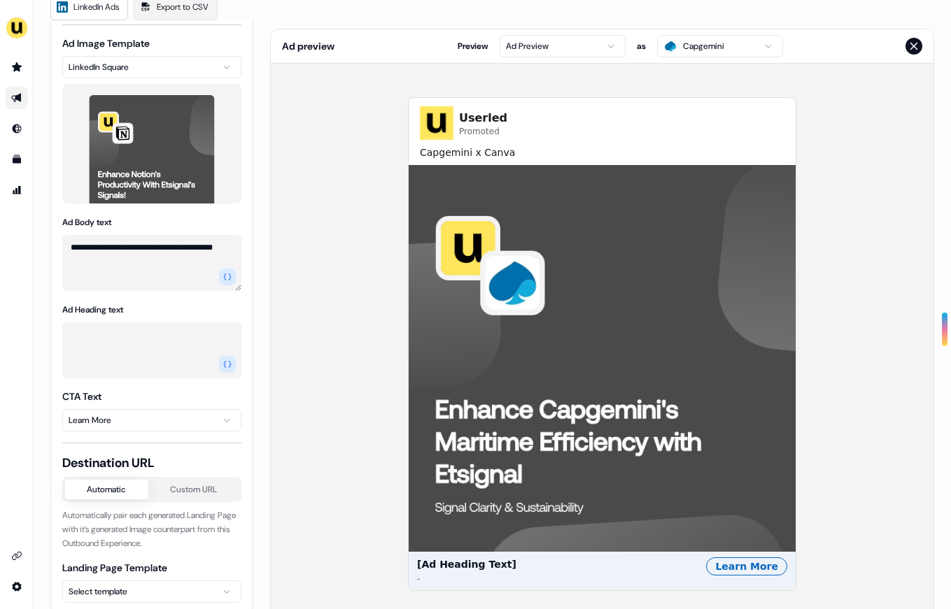
scroll to position [109, 0]
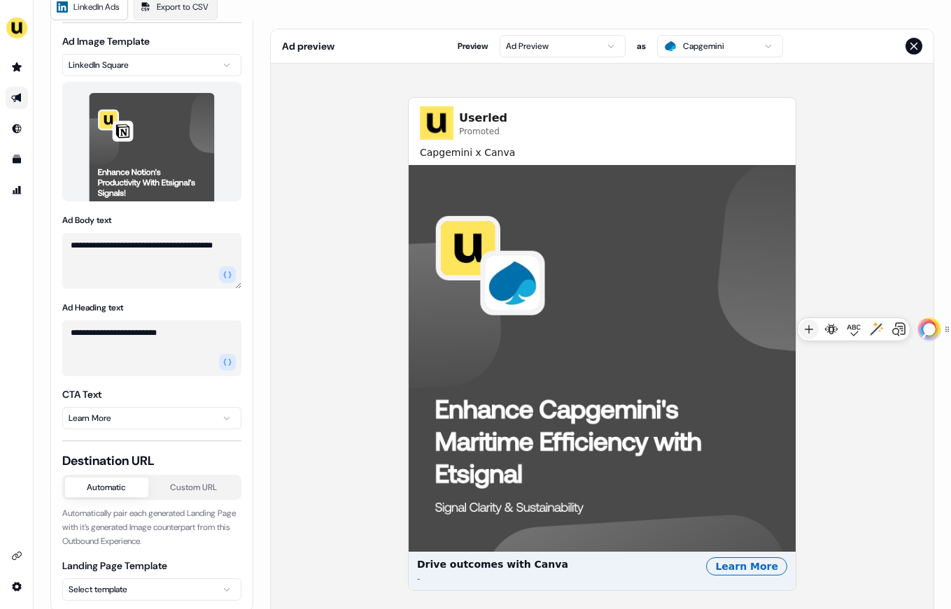
click at [71, 331] on textarea "**********" at bounding box center [151, 348] width 179 height 56
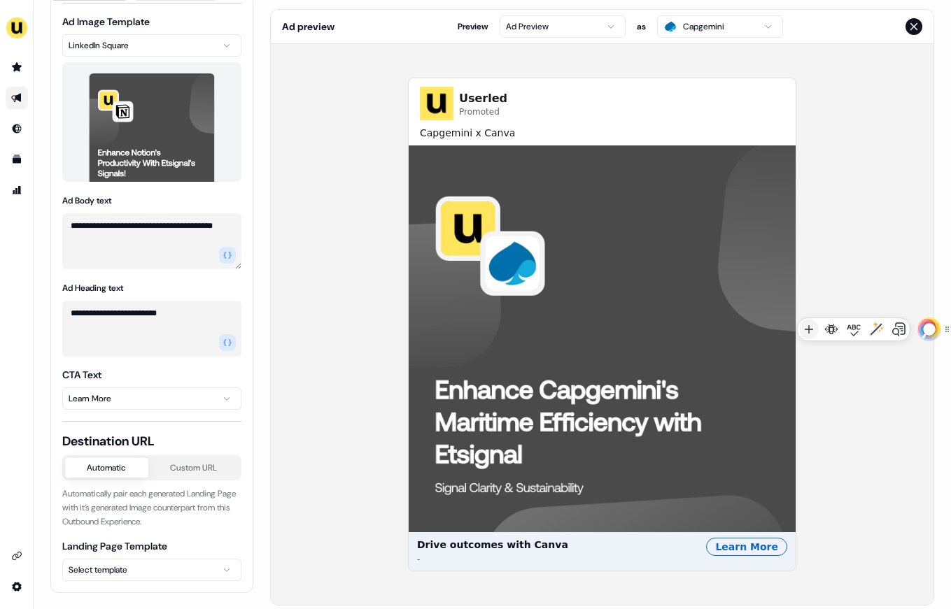
scroll to position [146, 0]
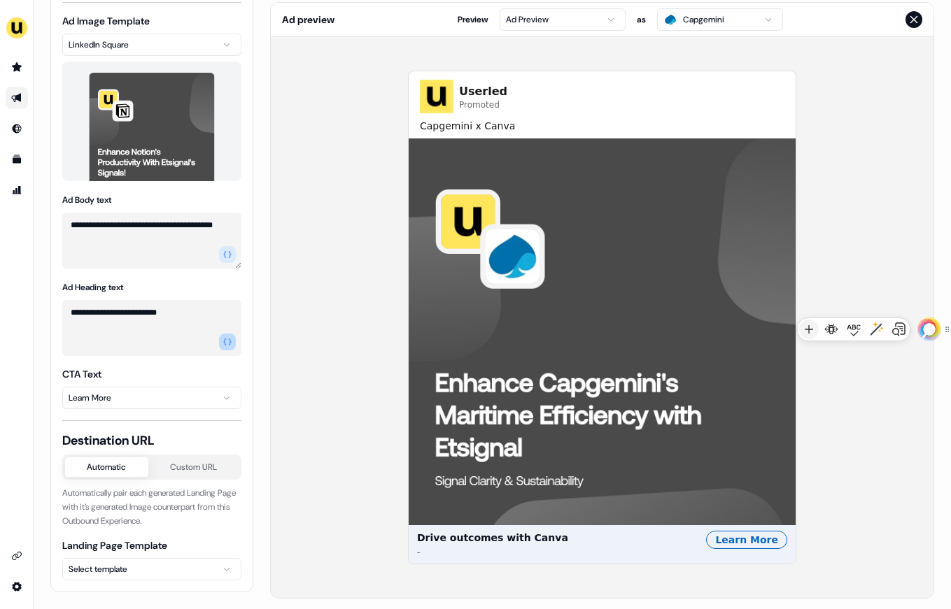
type textarea "**********"
click at [219, 337] on button "button" at bounding box center [227, 342] width 17 height 17
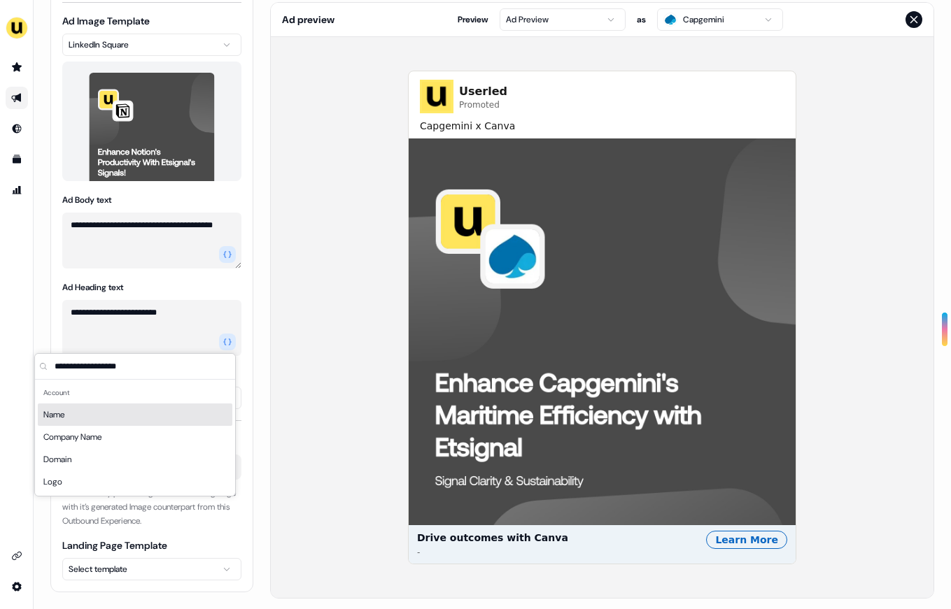
click at [127, 322] on textarea "**********" at bounding box center [151, 328] width 179 height 56
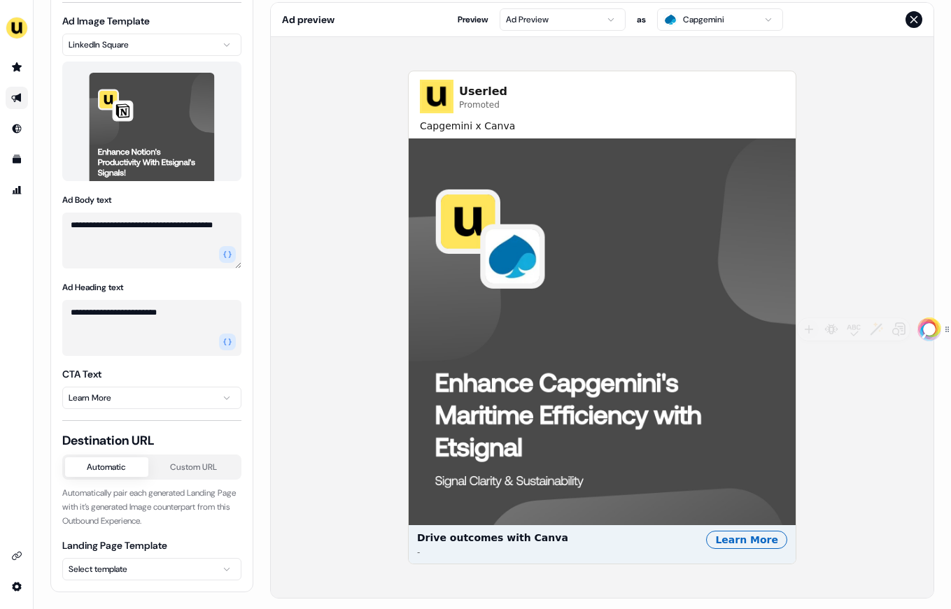
scroll to position [152, 0]
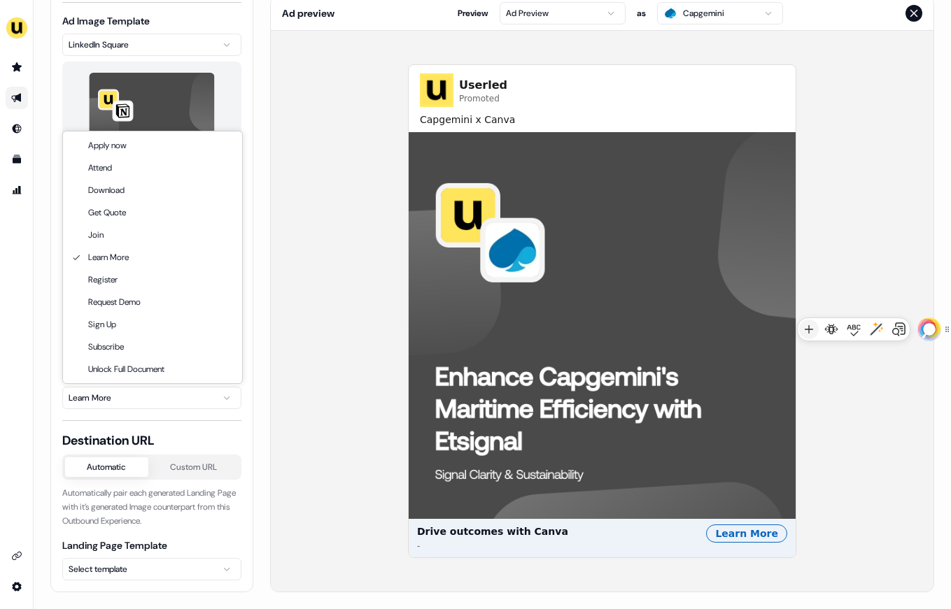
click at [120, 394] on html "**********" at bounding box center [475, 304] width 951 height 609
click at [55, 371] on html "**********" at bounding box center [475, 304] width 951 height 609
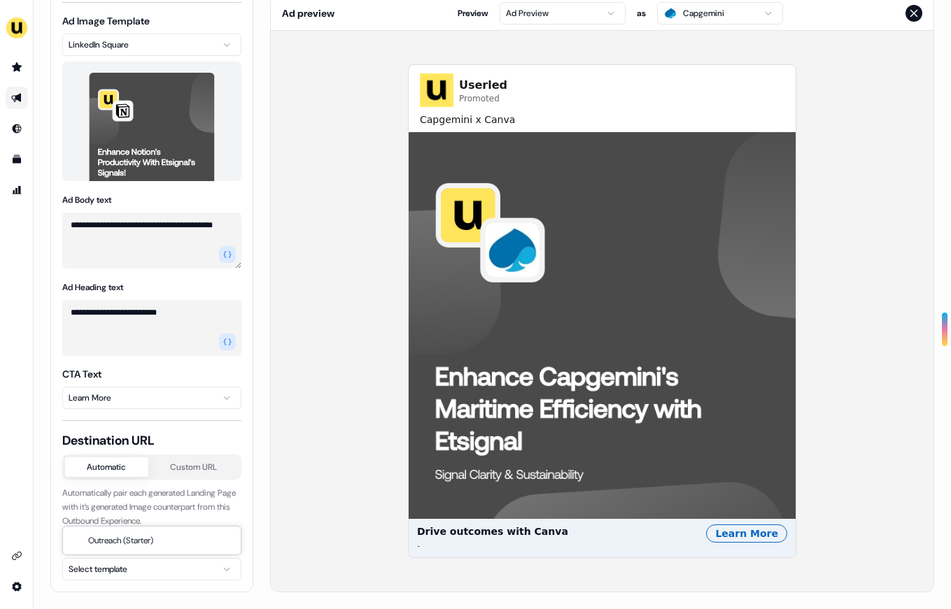
click at [163, 578] on html "**********" at bounding box center [475, 304] width 951 height 609
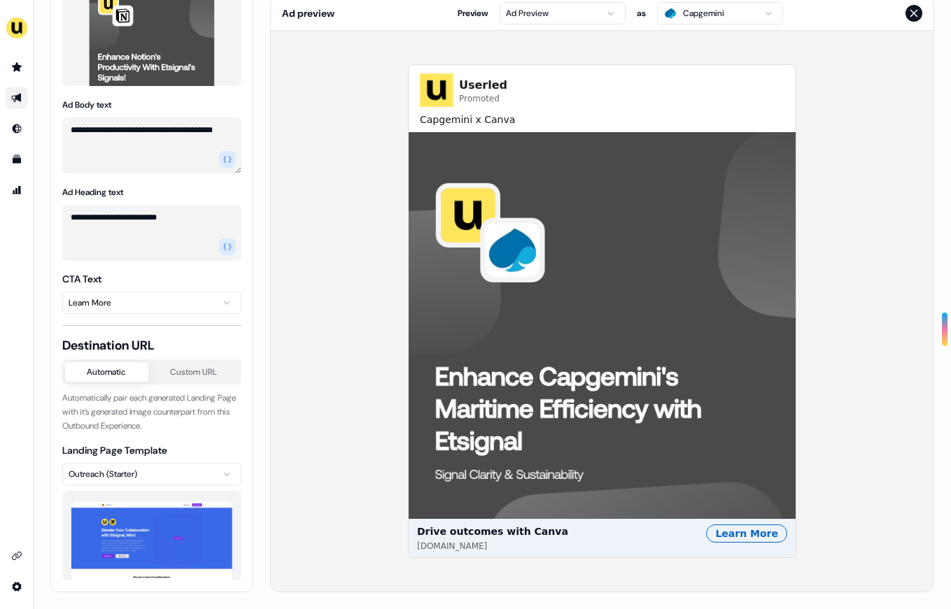
scroll to position [53, 0]
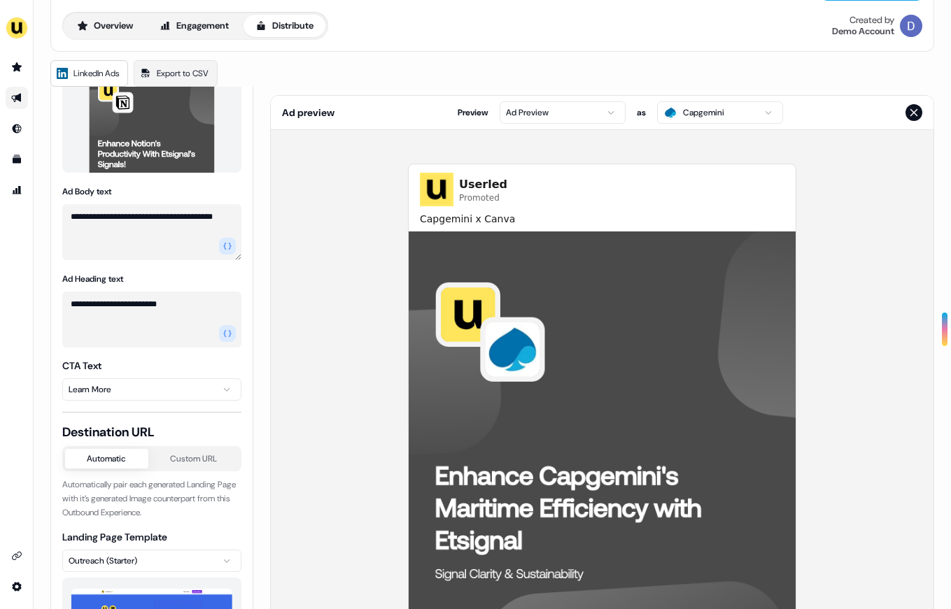
click at [539, 146] on div "Userled Promoted Capgemini x Canva Drive outcomes with Canva [DOMAIN_NAME] Lear…" at bounding box center [602, 410] width 388 height 561
click at [547, 113] on html "**********" at bounding box center [475, 304] width 951 height 609
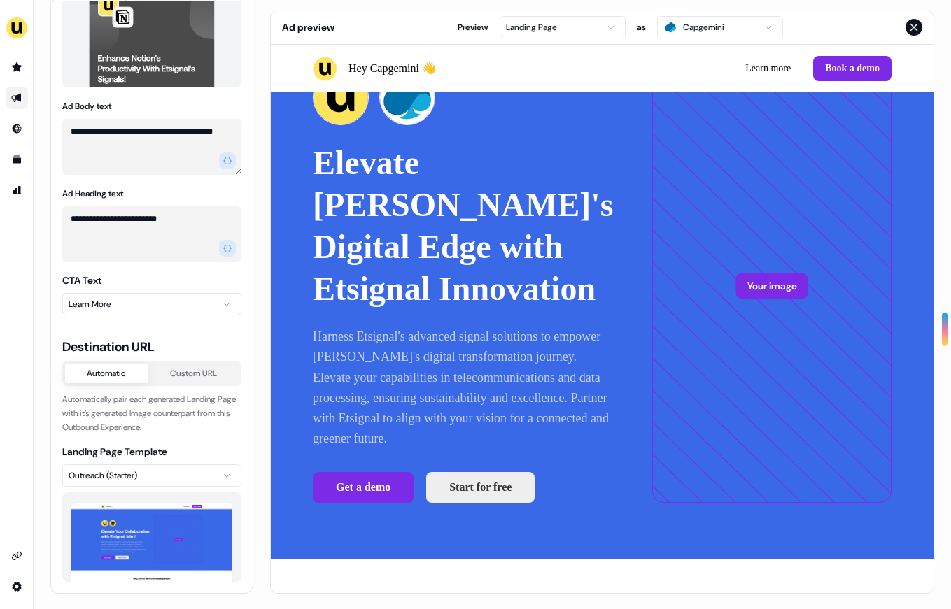
scroll to position [0, 0]
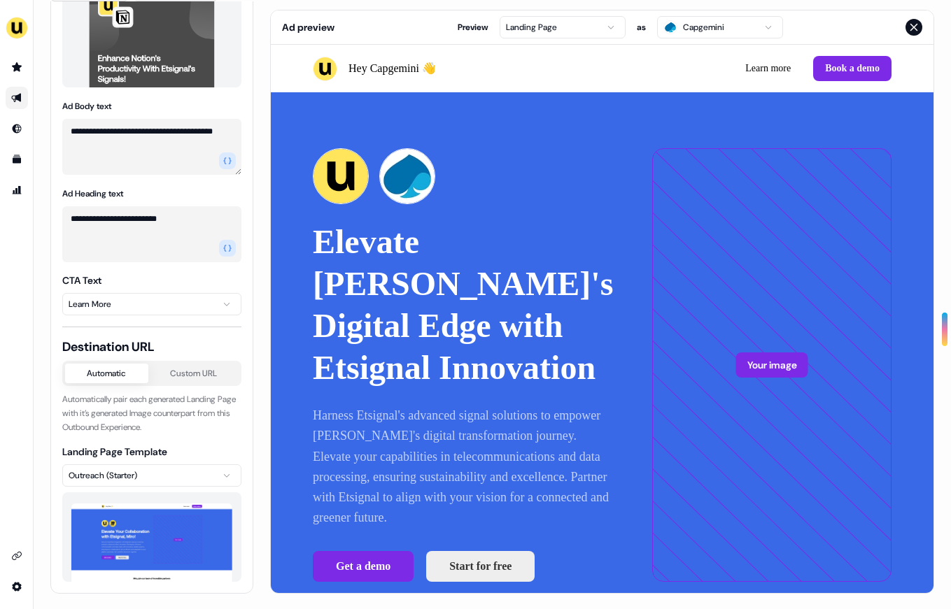
click at [913, 28] on icon "Close preview" at bounding box center [913, 27] width 11 height 11
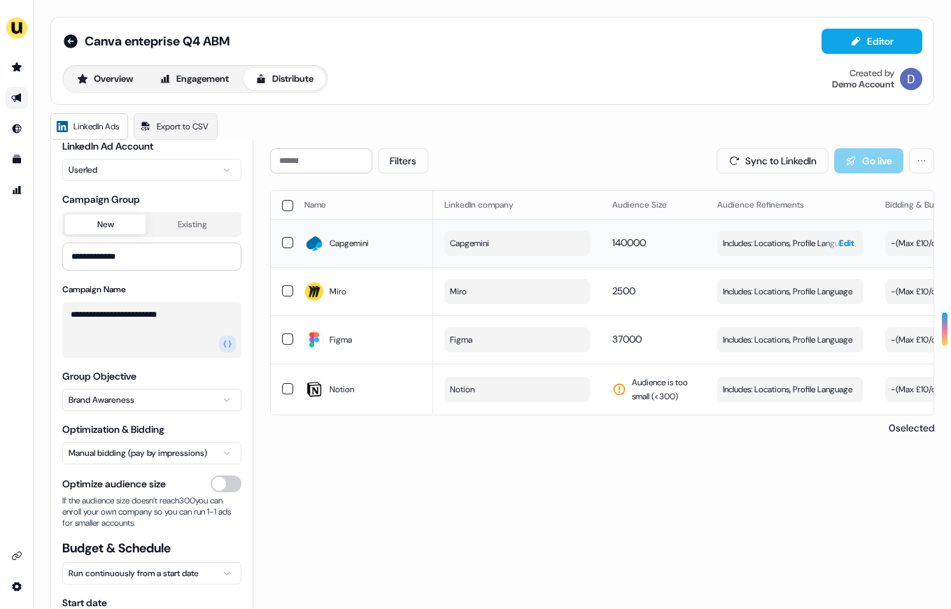
click at [786, 246] on span "Includes: Locations, Profile Language" at bounding box center [787, 243] width 129 height 14
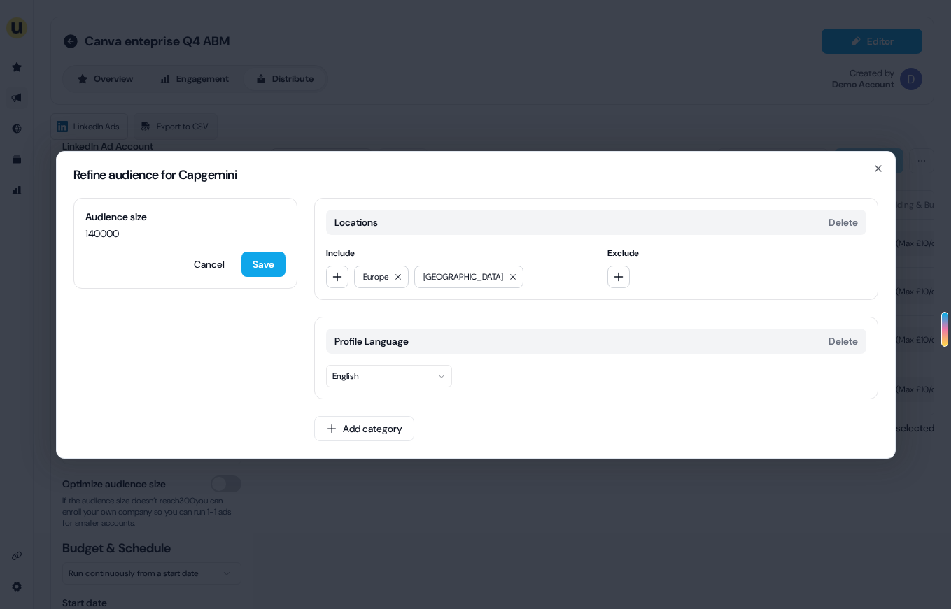
click at [460, 56] on div "Refine audience for Capgemini Audience size 140000 Cancel Save Locations Delete…" at bounding box center [475, 304] width 951 height 609
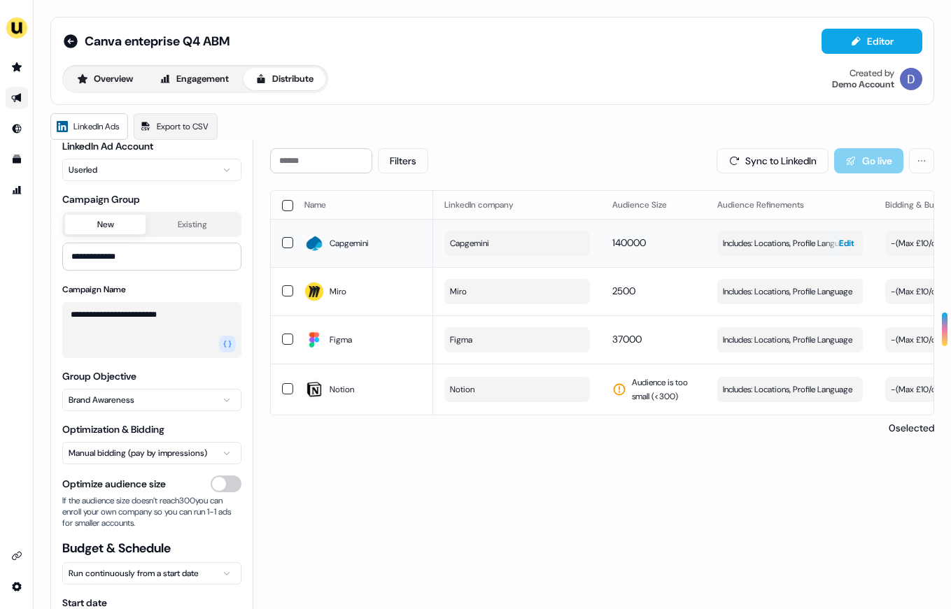
click at [780, 240] on span "Includes: Locations, Profile Language" at bounding box center [787, 243] width 129 height 14
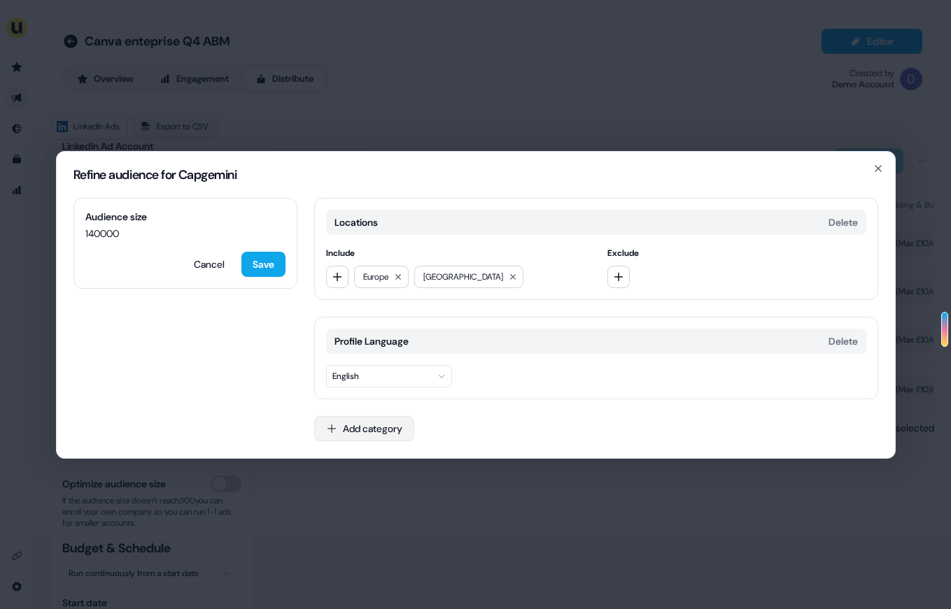
click at [376, 422] on button "Add category" at bounding box center [364, 428] width 100 height 25
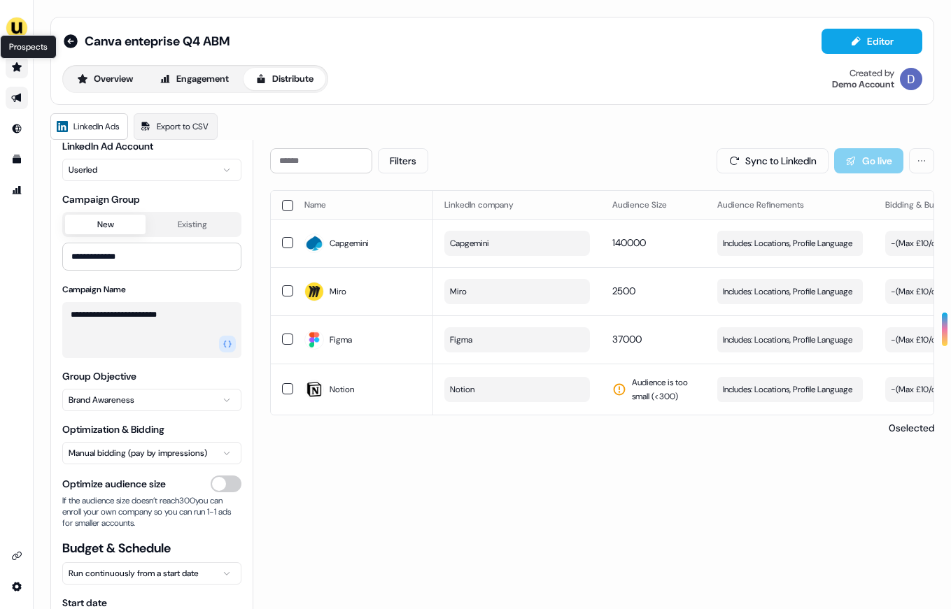
click at [15, 61] on link "Prospects Prospects" at bounding box center [17, 67] width 22 height 22
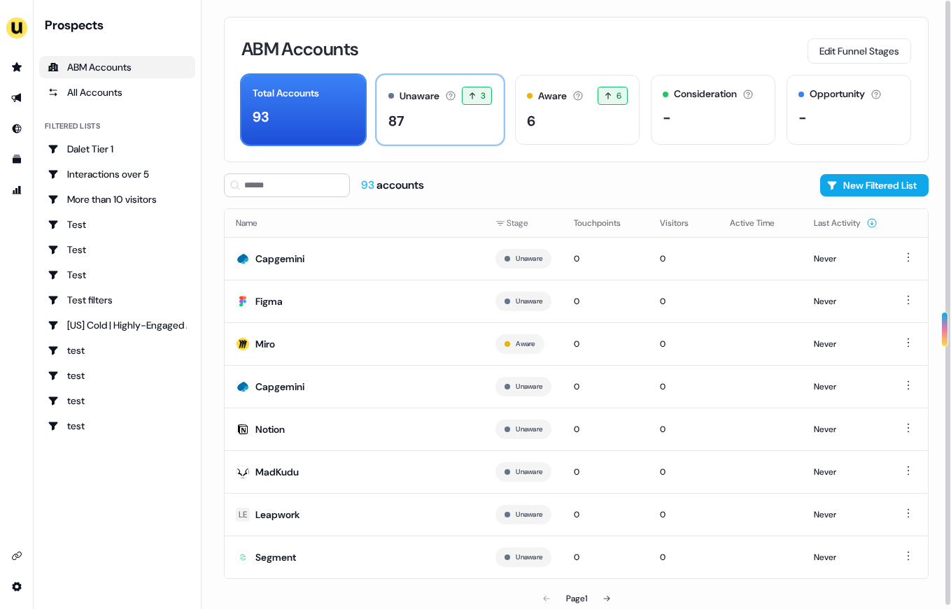
click at [438, 122] on div "87" at bounding box center [440, 121] width 104 height 21
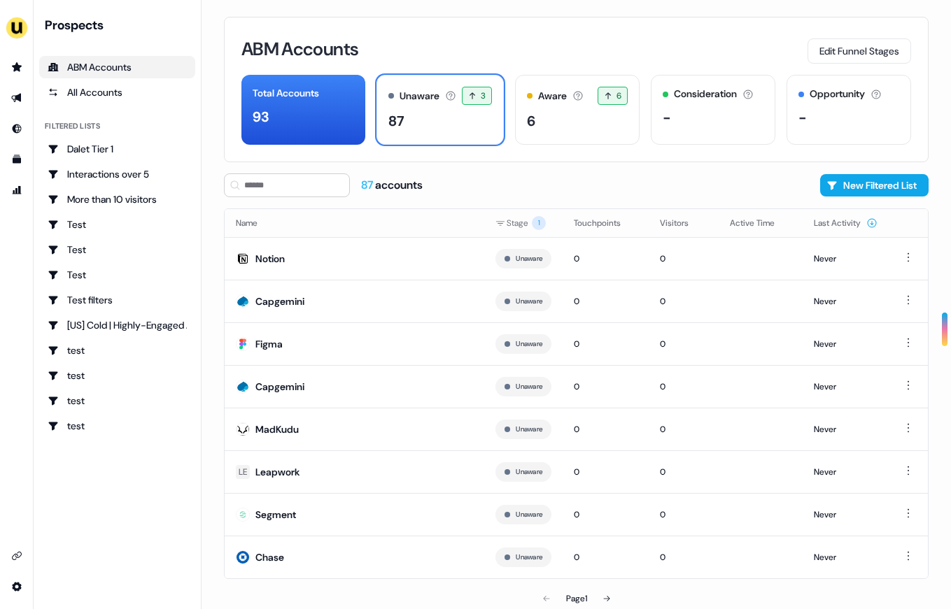
click at [137, 68] on div "ABM Accounts" at bounding box center [117, 67] width 139 height 14
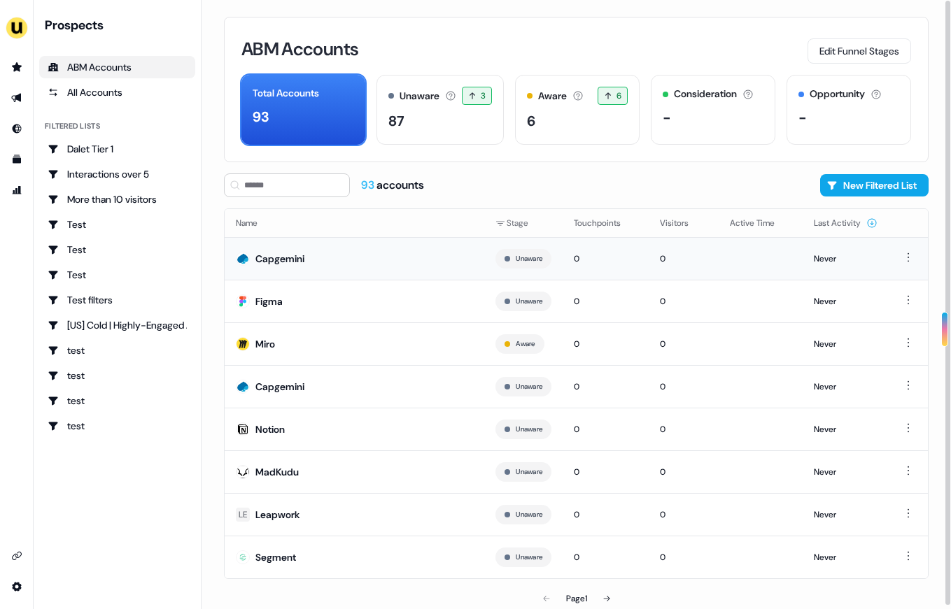
click at [299, 262] on div "Capgemini" at bounding box center [279, 259] width 49 height 14
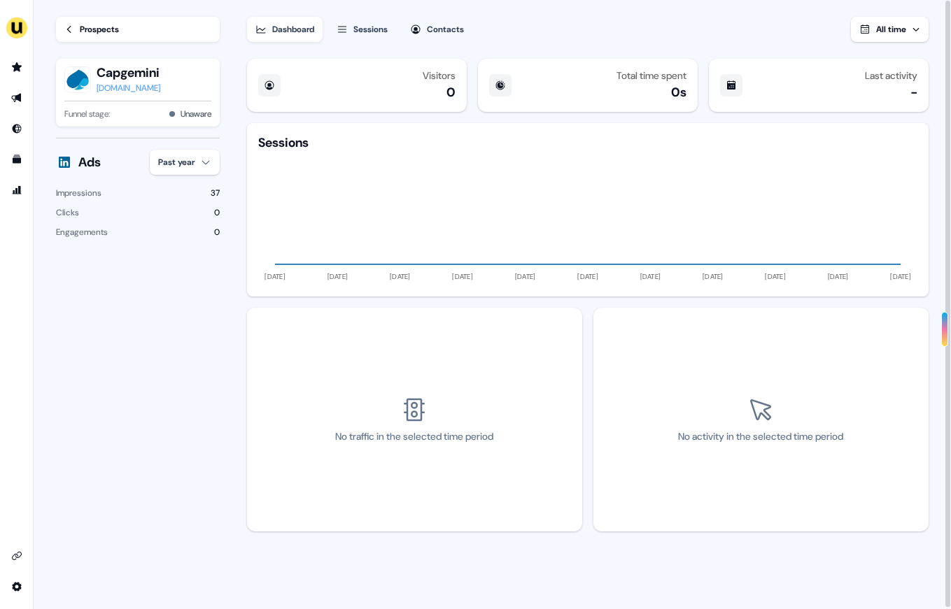
click at [383, 27] on div "Sessions" at bounding box center [370, 29] width 34 height 14
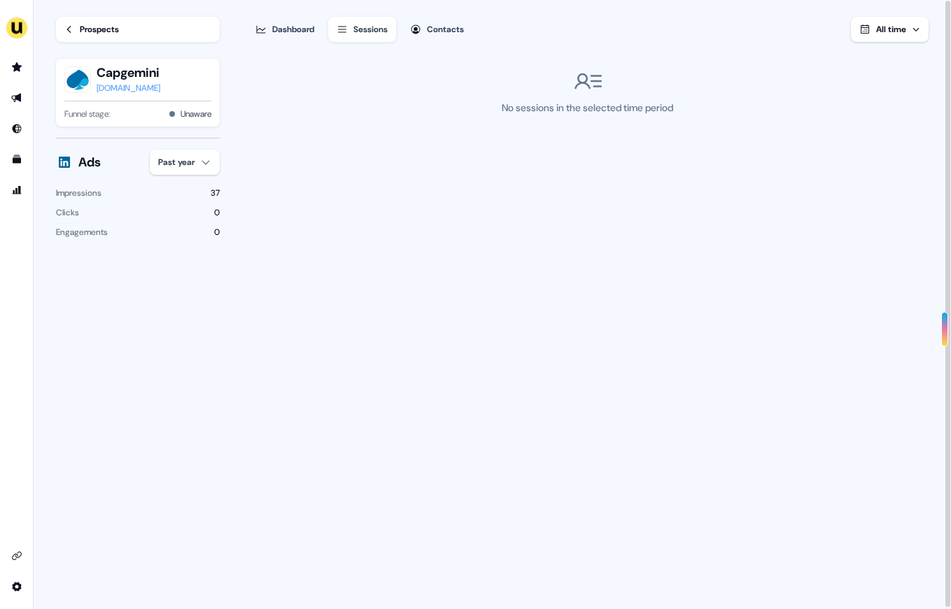
click at [441, 30] on div "Contacts" at bounding box center [445, 29] width 37 height 14
click at [287, 27] on div "Dashboard" at bounding box center [293, 29] width 42 height 14
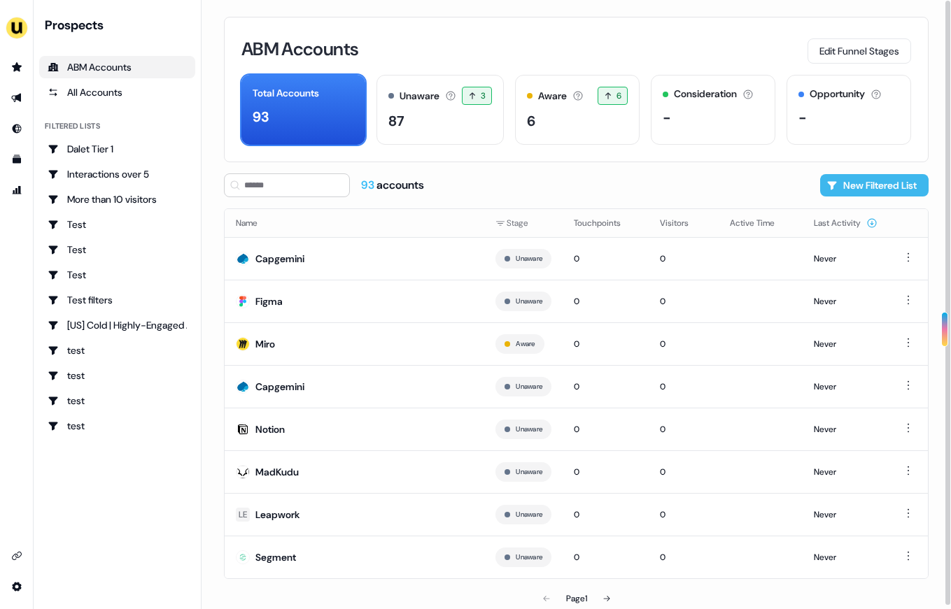
click at [868, 191] on button "New Filtered List" at bounding box center [874, 185] width 108 height 22
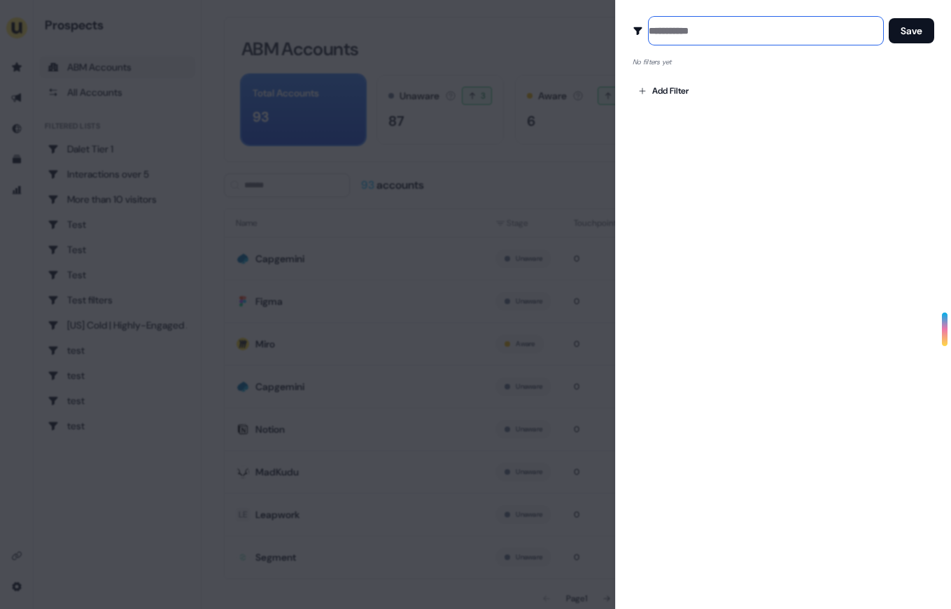
click at [677, 40] on input at bounding box center [765, 31] width 234 height 28
click at [711, 64] on div "No filters yet" at bounding box center [782, 62] width 301 height 13
click at [684, 39] on input at bounding box center [765, 31] width 234 height 28
type input "****"
click at [674, 98] on body "For the best experience switch devices to a bigger screen. Go to [DOMAIN_NAME] …" at bounding box center [475, 304] width 951 height 609
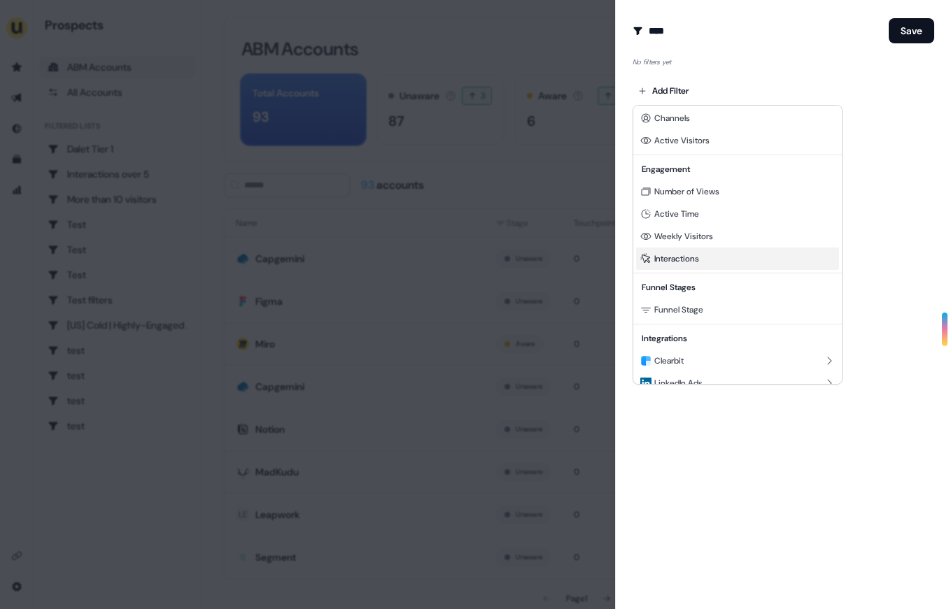
scroll to position [37, 0]
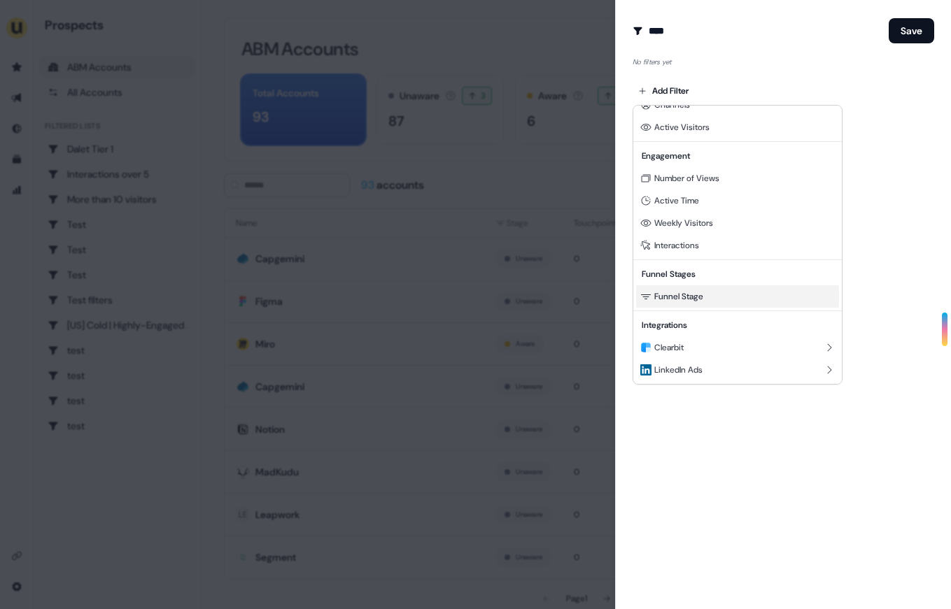
click at [703, 294] on span "Funnel Stage" at bounding box center [678, 296] width 49 height 11
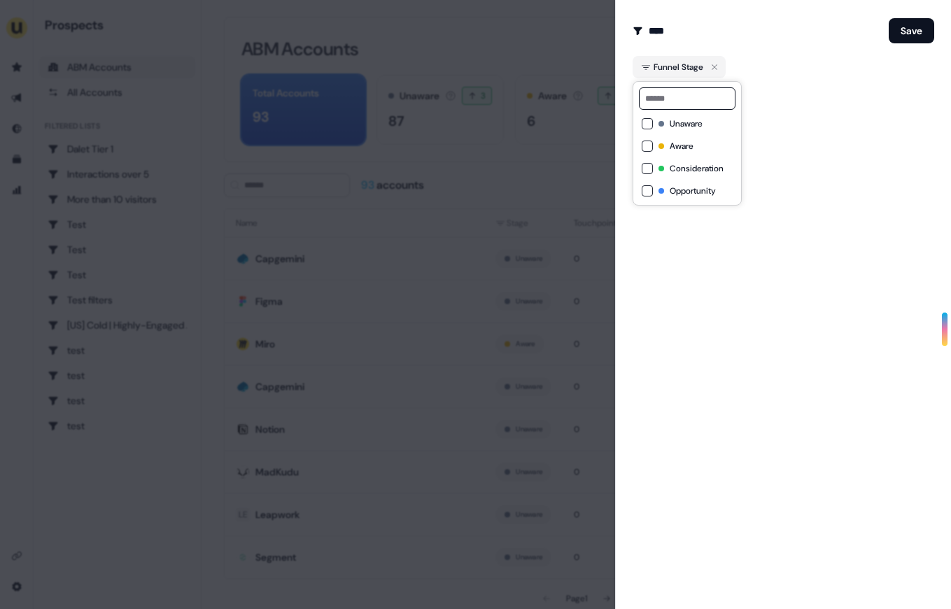
click at [648, 149] on button "Aware" at bounding box center [646, 146] width 11 height 11
click at [648, 171] on button "Consideration" at bounding box center [646, 168] width 11 height 11
click at [808, 174] on div "Create Audience Filter Create a new audience by setting a name and configuring …" at bounding box center [783, 304] width 336 height 609
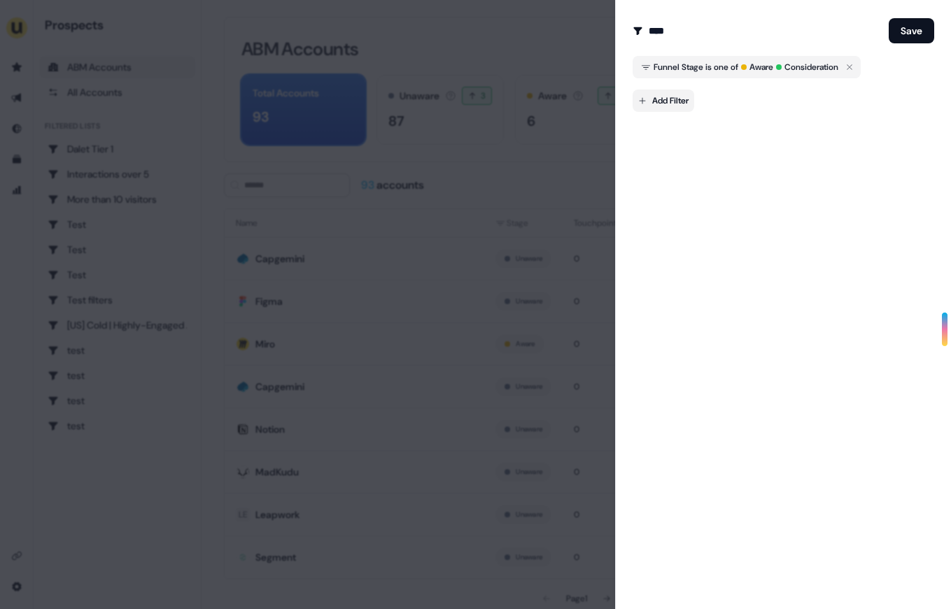
click at [680, 100] on body "For the best experience switch devices to a bigger screen. Go to [DOMAIN_NAME] …" at bounding box center [475, 304] width 951 height 609
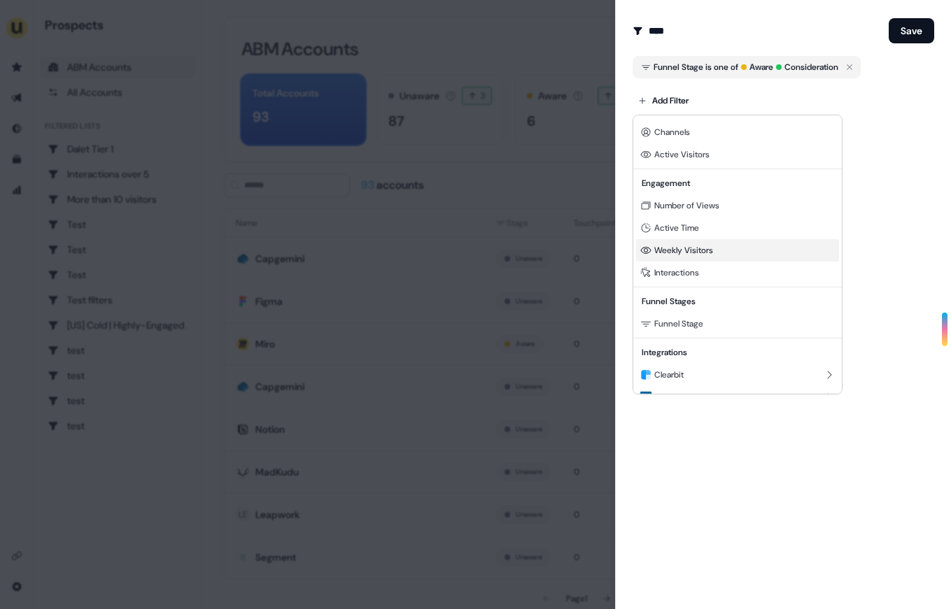
scroll to position [22, 0]
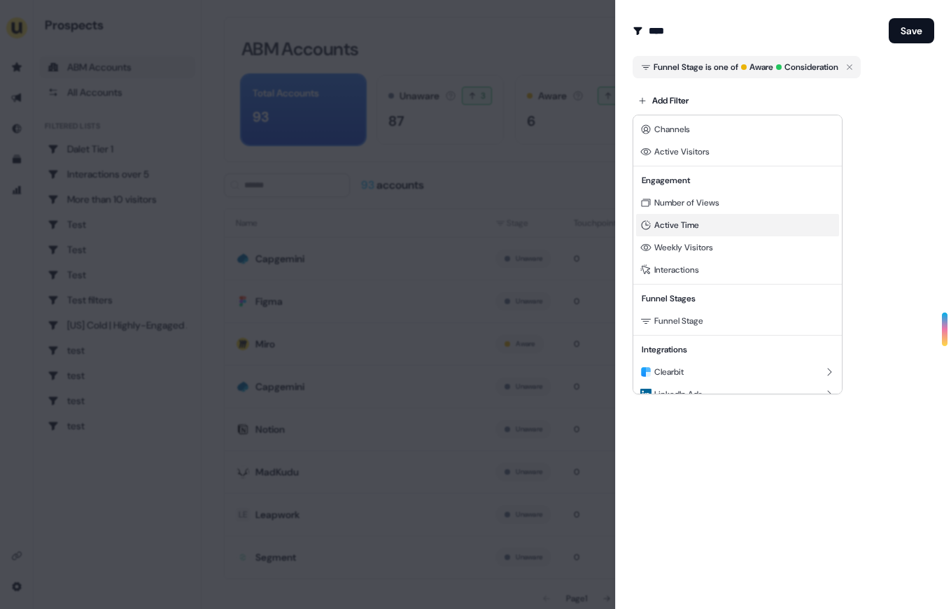
click at [688, 224] on span "Active Time" at bounding box center [676, 225] width 45 height 11
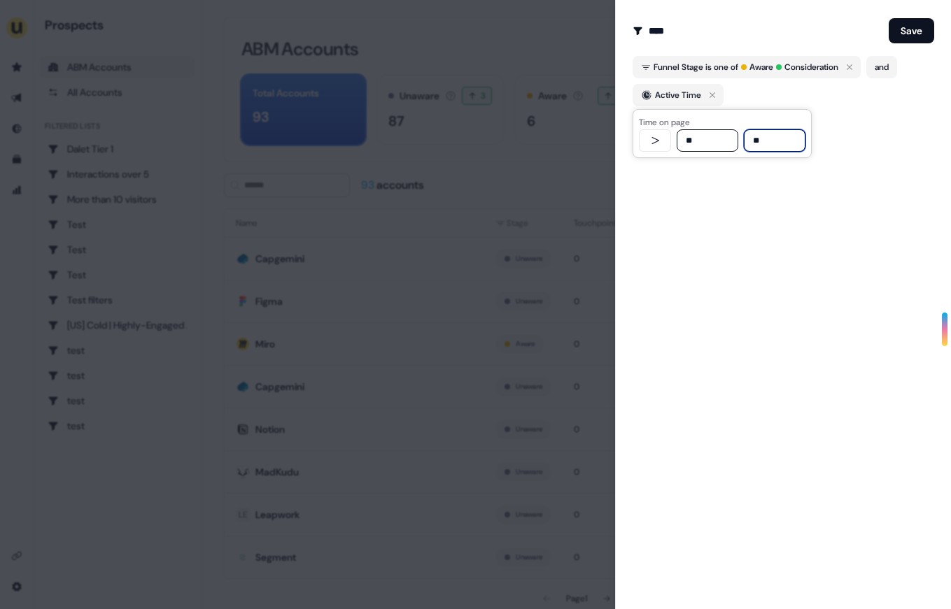
click at [693, 143] on input "**" at bounding box center [707, 140] width 62 height 22
type input "**"
click at [727, 182] on div "Create Audience Filter Create a new audience by setting a name and configuring …" at bounding box center [783, 304] width 336 height 609
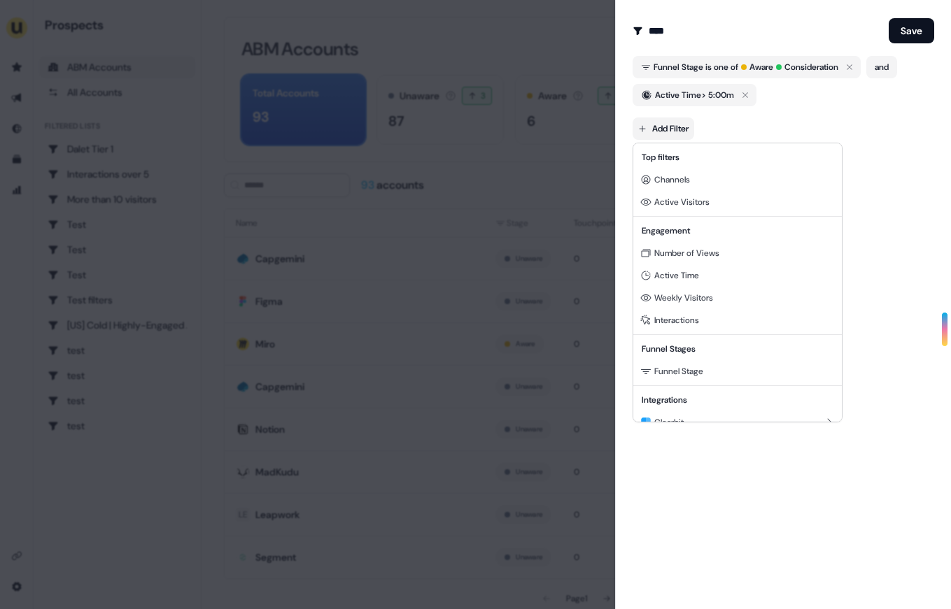
click at [665, 133] on body "For the best experience switch devices to a bigger screen. Go to [DOMAIN_NAME] …" at bounding box center [475, 304] width 951 height 609
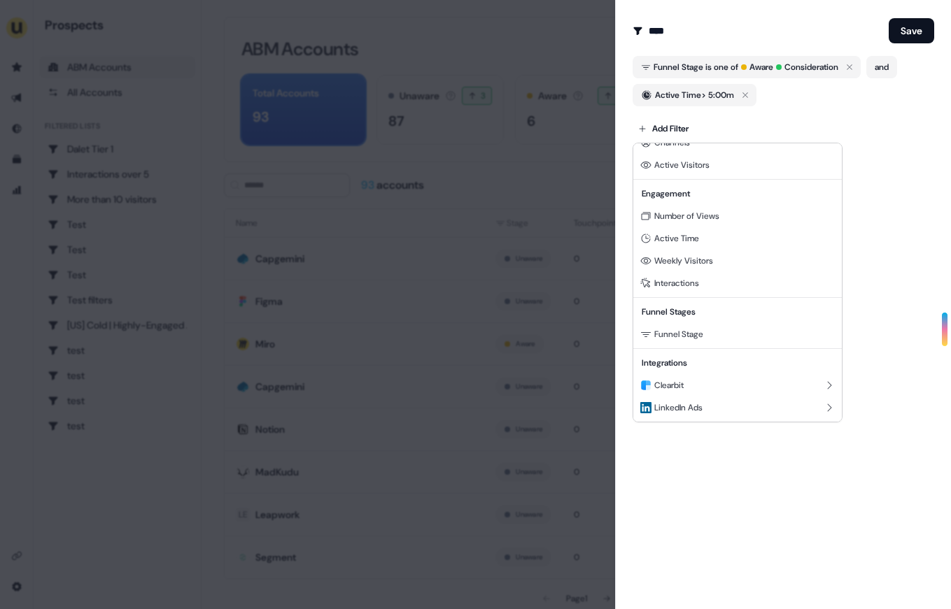
click at [894, 271] on div at bounding box center [475, 304] width 951 height 609
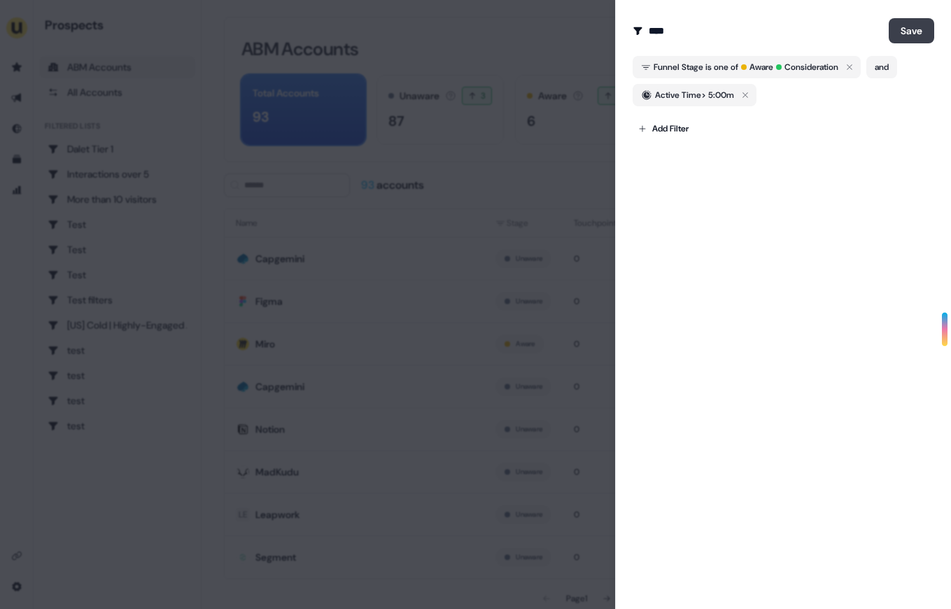
click at [911, 39] on button "Save" at bounding box center [910, 30] width 45 height 25
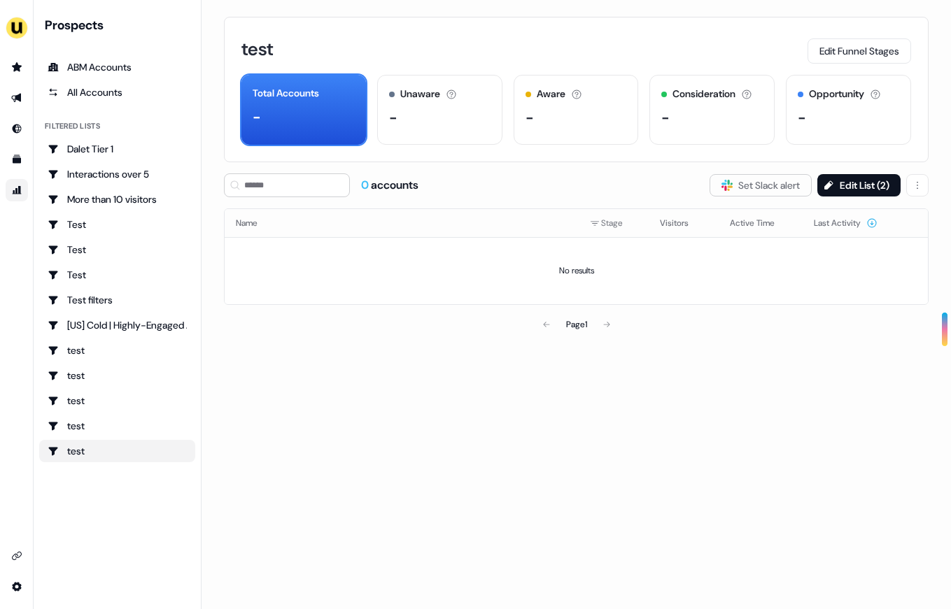
click at [15, 179] on link "Go to attribution" at bounding box center [17, 190] width 22 height 22
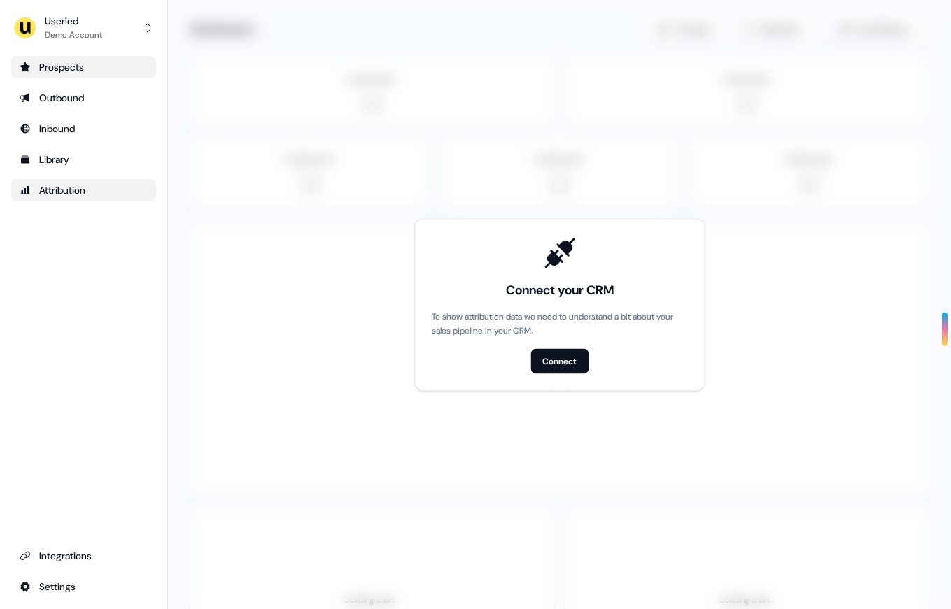
click at [52, 59] on link "Prospects" at bounding box center [83, 67] width 145 height 22
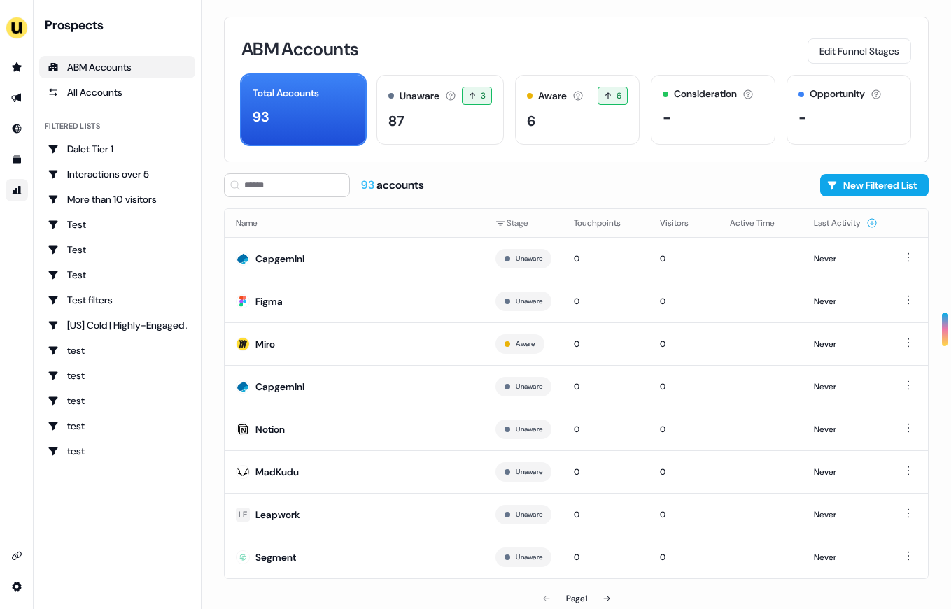
click at [26, 197] on link "Go to attribution" at bounding box center [17, 190] width 22 height 22
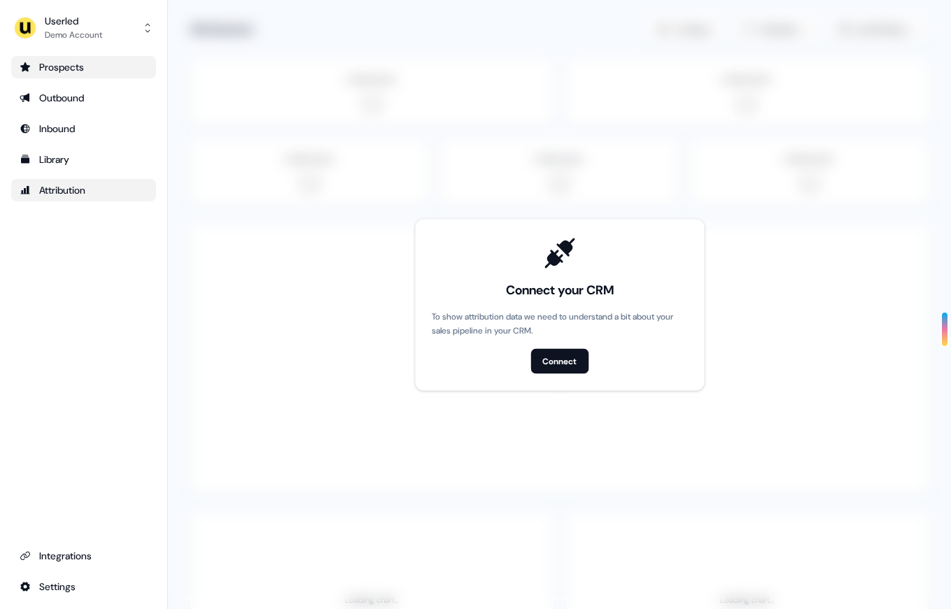
click at [63, 74] on link "Prospects" at bounding box center [83, 67] width 145 height 22
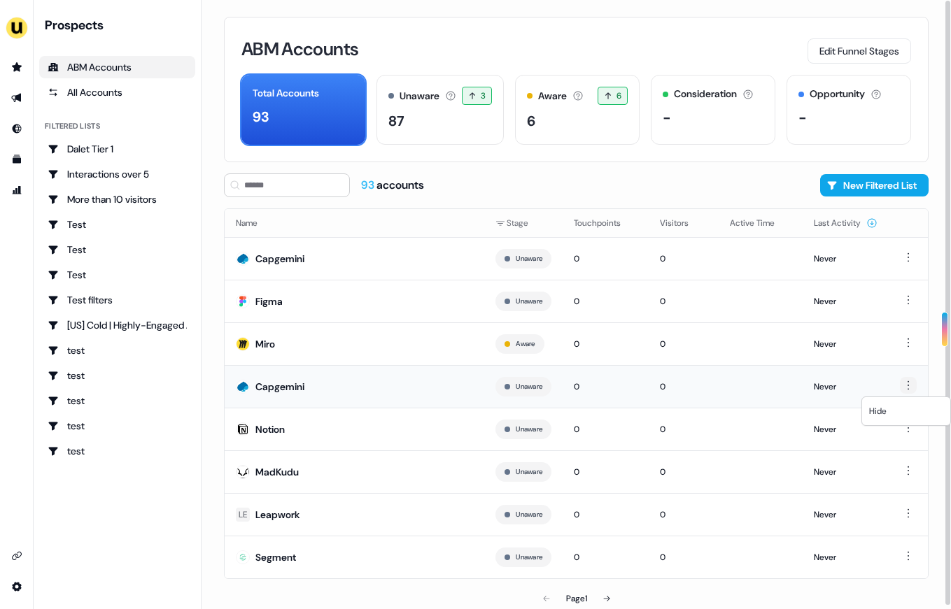
click at [906, 383] on html "For the best experience switch devices to a bigger screen. Go to [DOMAIN_NAME] …" at bounding box center [475, 304] width 951 height 609
click at [901, 407] on div "Hide" at bounding box center [906, 411] width 83 height 22
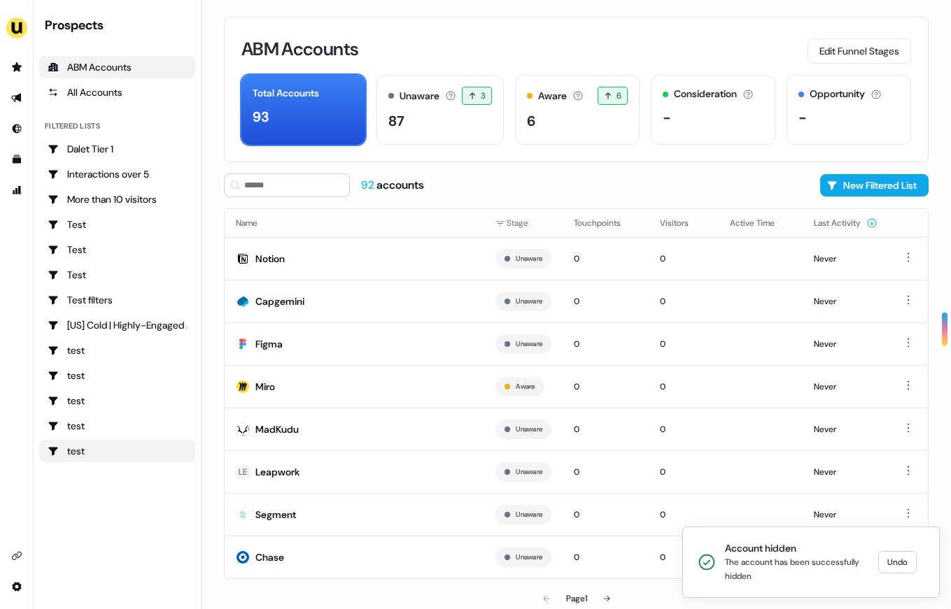
click at [162, 451] on div "test" at bounding box center [117, 451] width 139 height 14
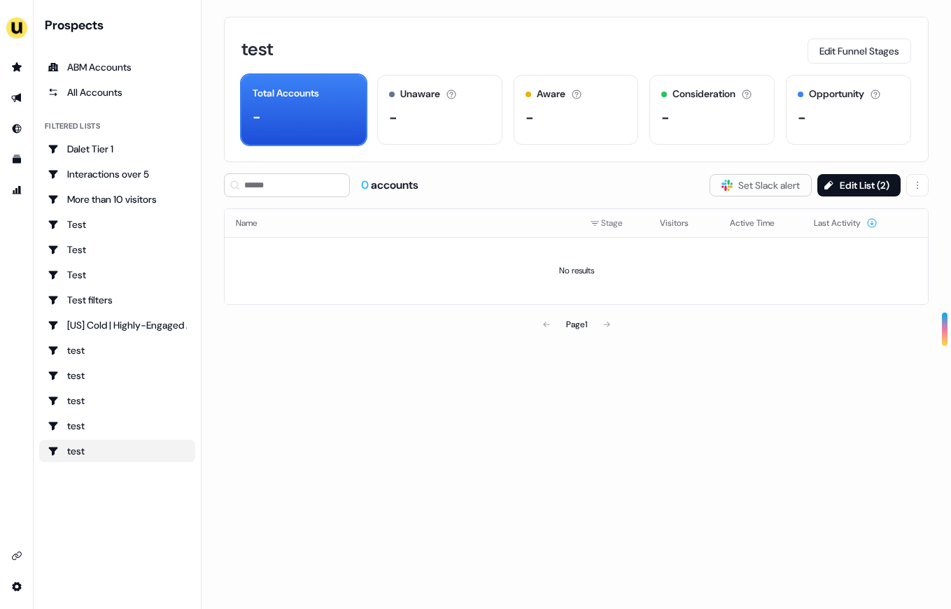
click at [112, 456] on div "test" at bounding box center [117, 451] width 139 height 14
click at [924, 190] on html "For the best experience switch devices to a bigger screen. Go to [DOMAIN_NAME] …" at bounding box center [475, 304] width 951 height 609
click at [893, 211] on span "Delete" at bounding box center [882, 213] width 26 height 11
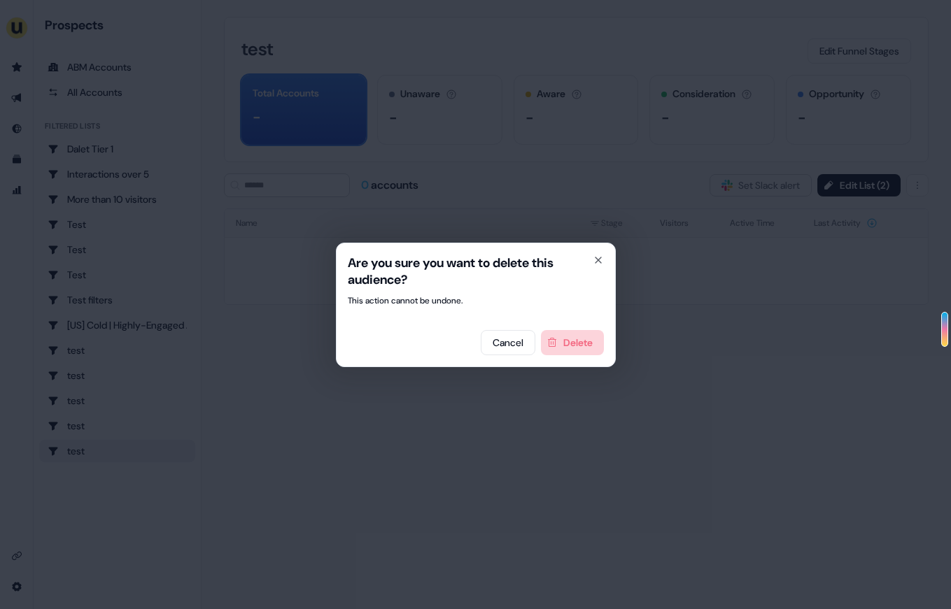
click at [564, 348] on button "Delete" at bounding box center [572, 342] width 63 height 25
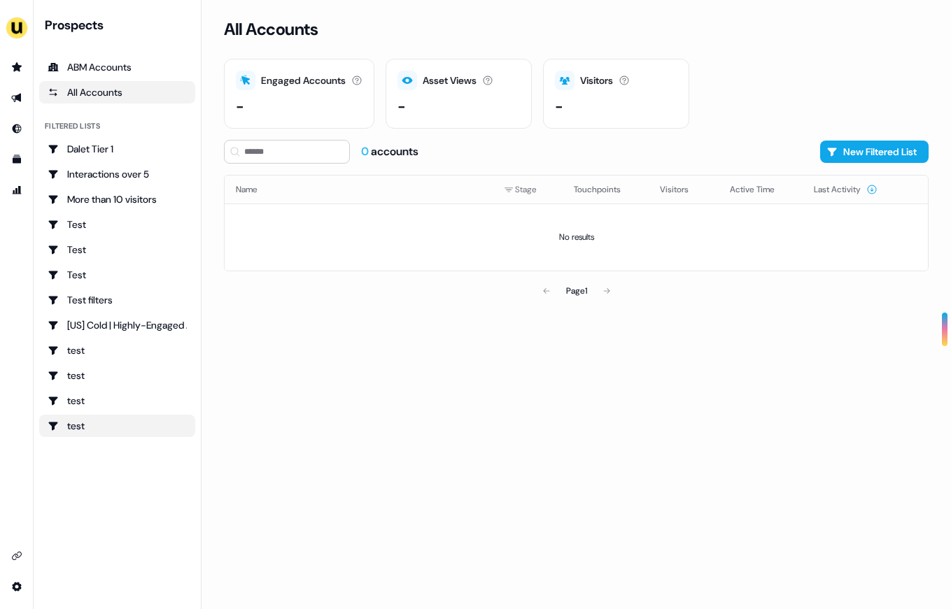
click at [116, 429] on div "test" at bounding box center [117, 426] width 139 height 14
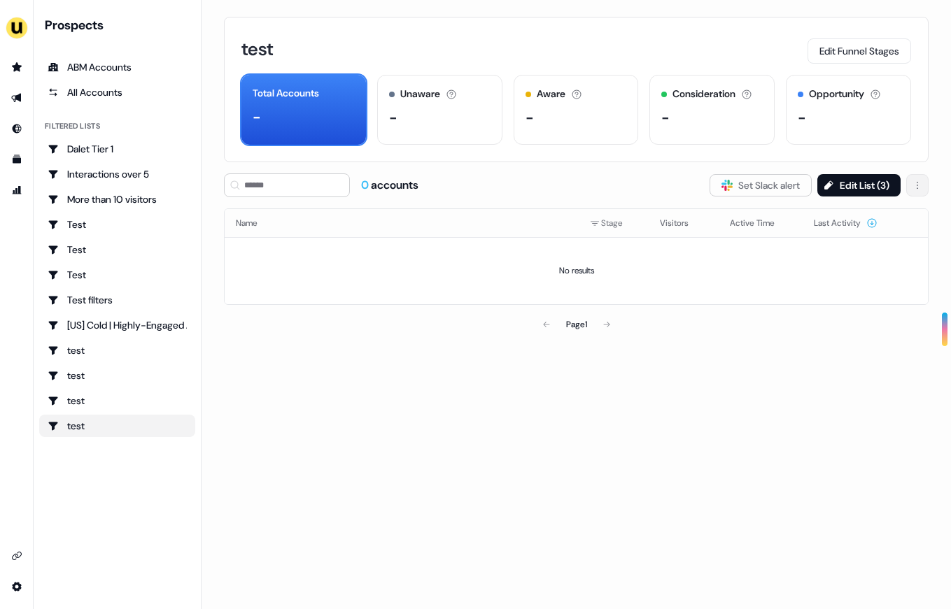
click at [922, 192] on html "For the best experience switch devices to a bigger screen. Go to [DOMAIN_NAME] …" at bounding box center [475, 304] width 951 height 609
click at [868, 203] on div "Delete" at bounding box center [883, 214] width 83 height 22
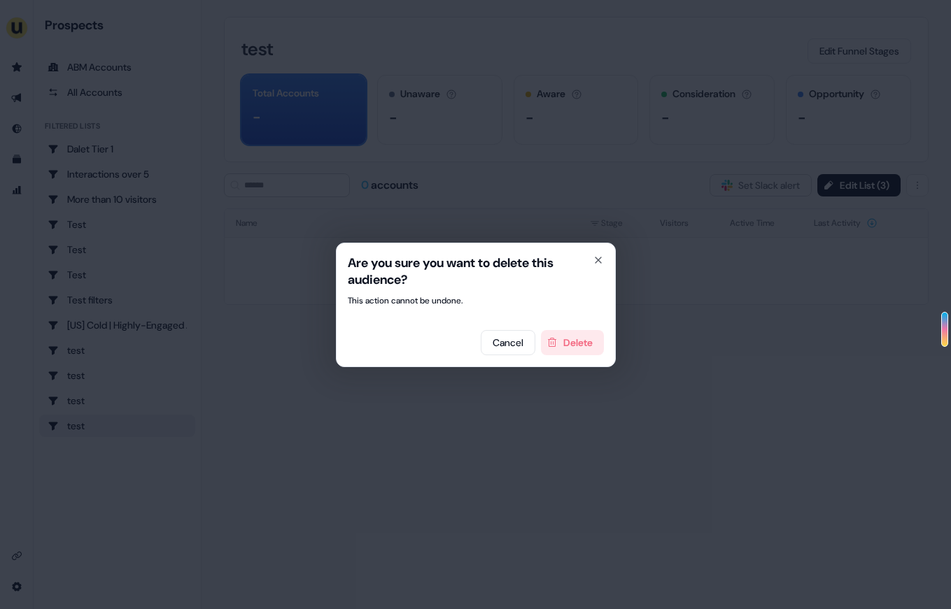
click at [560, 357] on div "Are you sure you want to delete this audience? This action cannot be undone. Ca…" at bounding box center [476, 305] width 280 height 125
click at [585, 332] on button "Delete" at bounding box center [572, 342] width 63 height 25
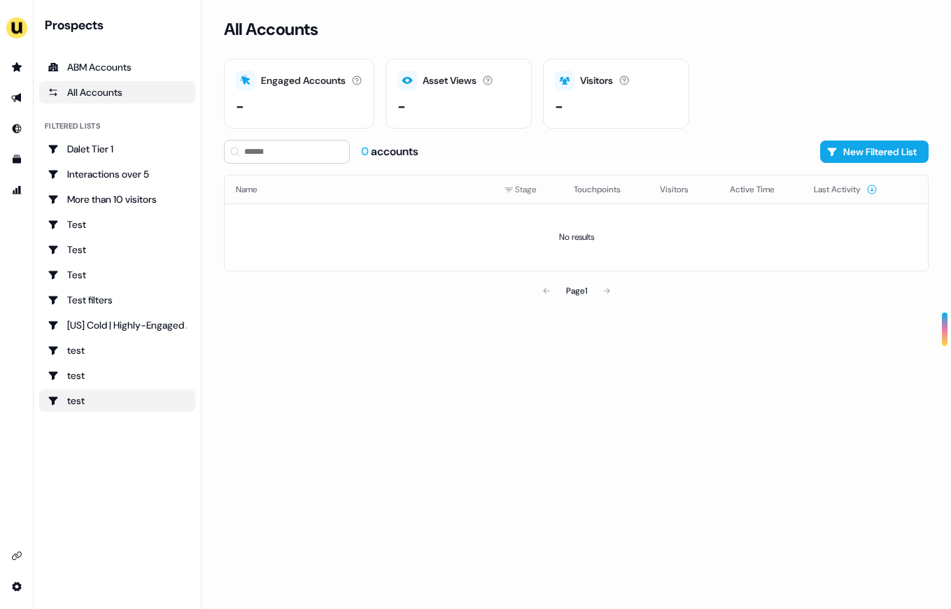
click at [117, 399] on div "test" at bounding box center [117, 401] width 139 height 14
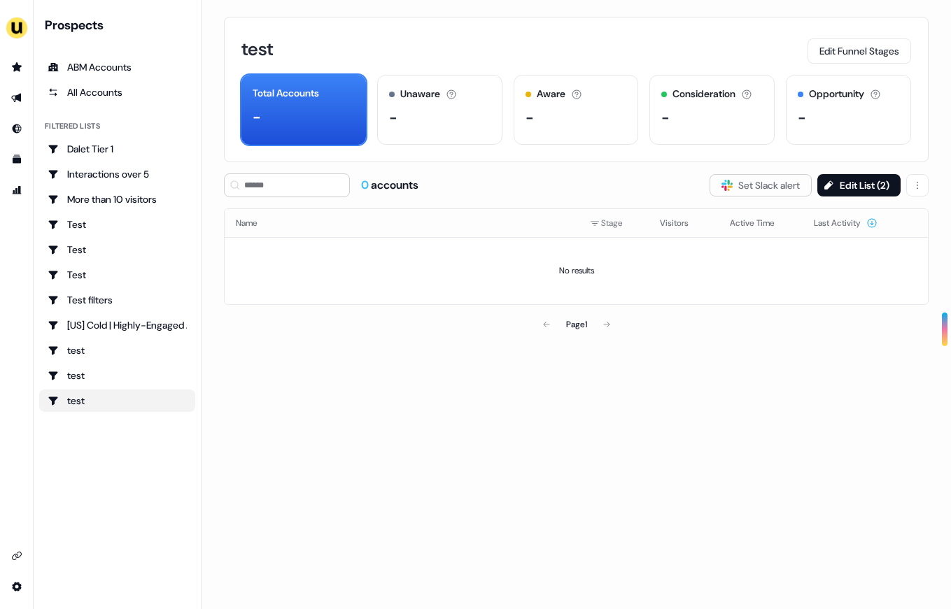
click at [936, 185] on div "test Edit Funnel Stages Total Accounts - Unaware The default stage all accounts…" at bounding box center [575, 304] width 749 height 609
click at [920, 185] on html "For the best experience switch devices to a bigger screen. Go to [DOMAIN_NAME] …" at bounding box center [475, 304] width 951 height 609
click at [888, 234] on html "For the best experience switch devices to a bigger screen. Go to [DOMAIN_NAME] …" at bounding box center [475, 304] width 951 height 609
click at [920, 183] on html "For the best experience switch devices to a bigger screen. Go to [DOMAIN_NAME] …" at bounding box center [475, 304] width 951 height 609
click at [867, 218] on div "Delete" at bounding box center [883, 214] width 83 height 22
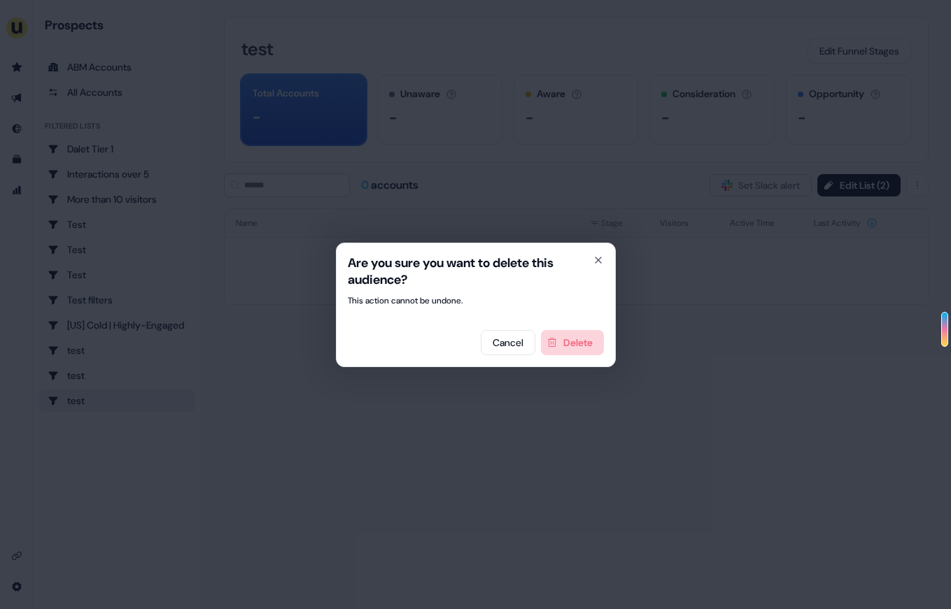
click at [546, 353] on button "Delete" at bounding box center [572, 342] width 63 height 25
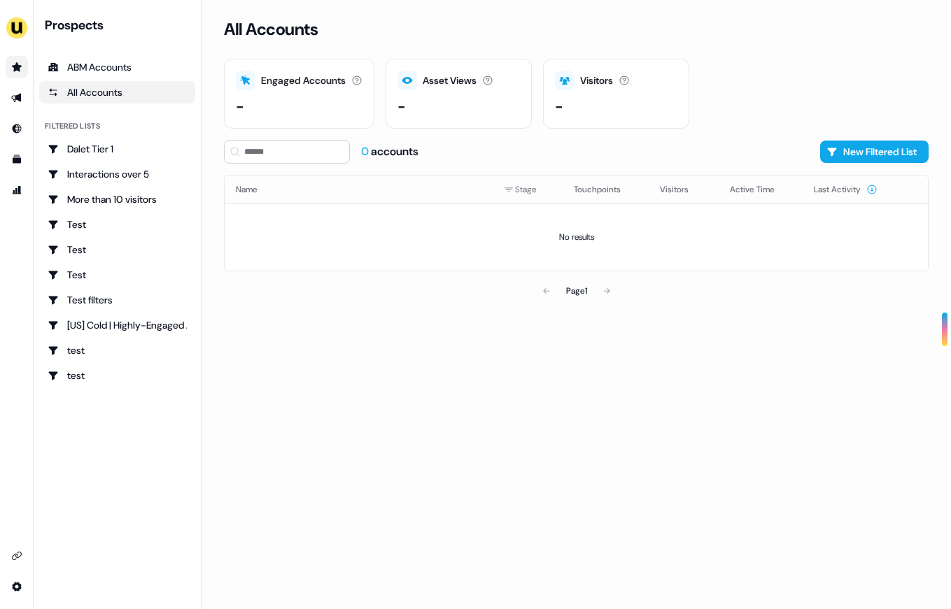
click at [22, 58] on link "Go to prospects" at bounding box center [17, 67] width 22 height 22
